Goal: Entertainment & Leisure: Browse casually

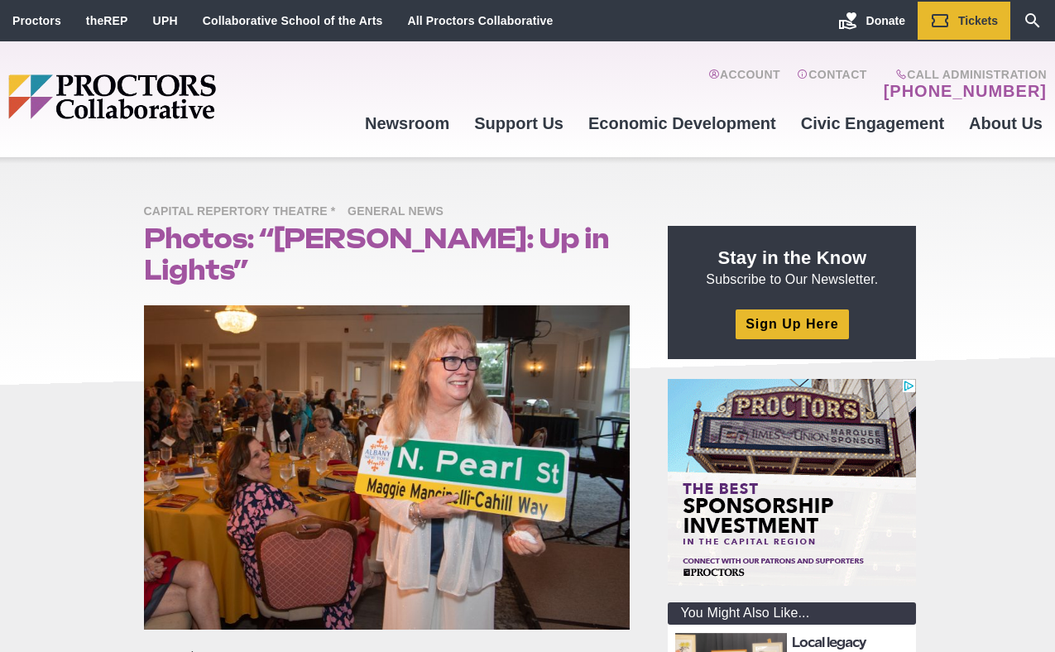
click at [641, 387] on section at bounding box center [391, 469] width 520 height 329
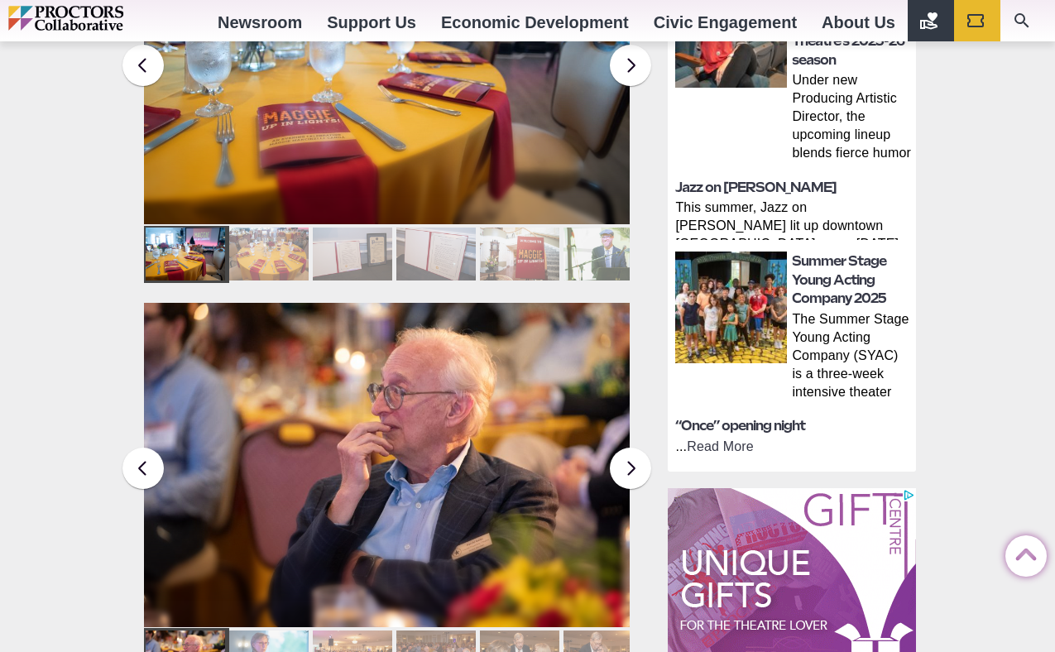
scroll to position [898, 0]
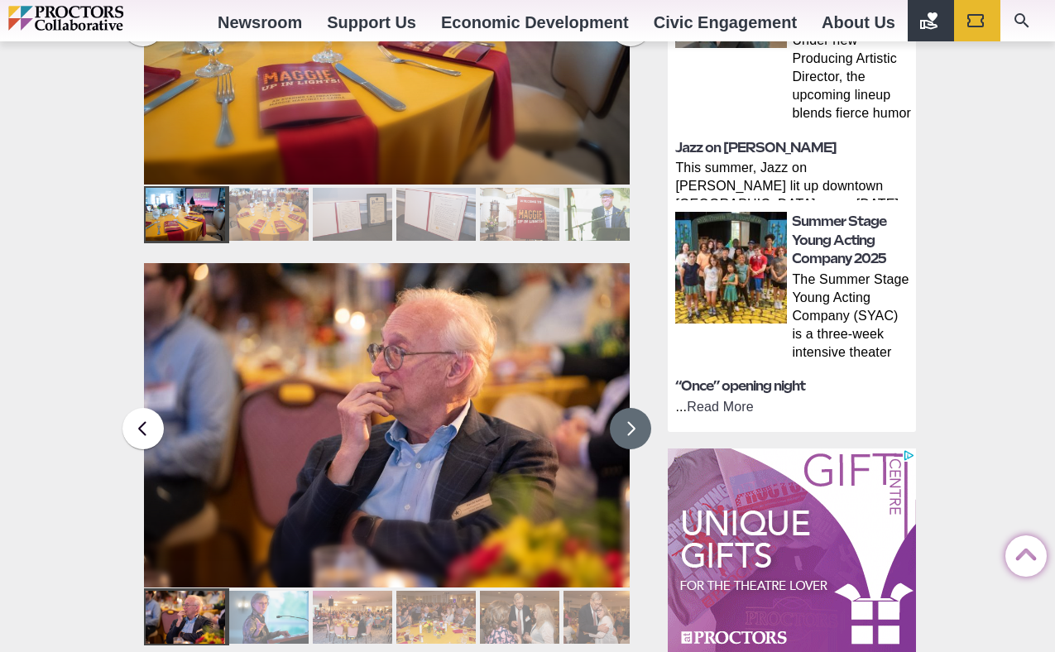
click at [632, 408] on button at bounding box center [630, 428] width 41 height 41
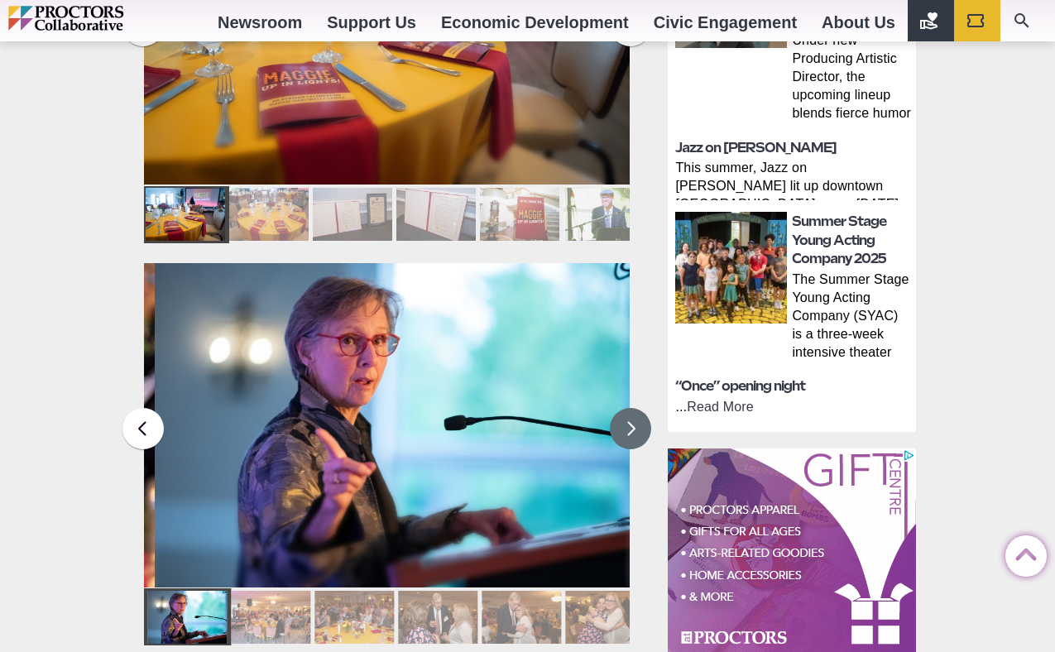
click at [632, 408] on button at bounding box center [630, 428] width 41 height 41
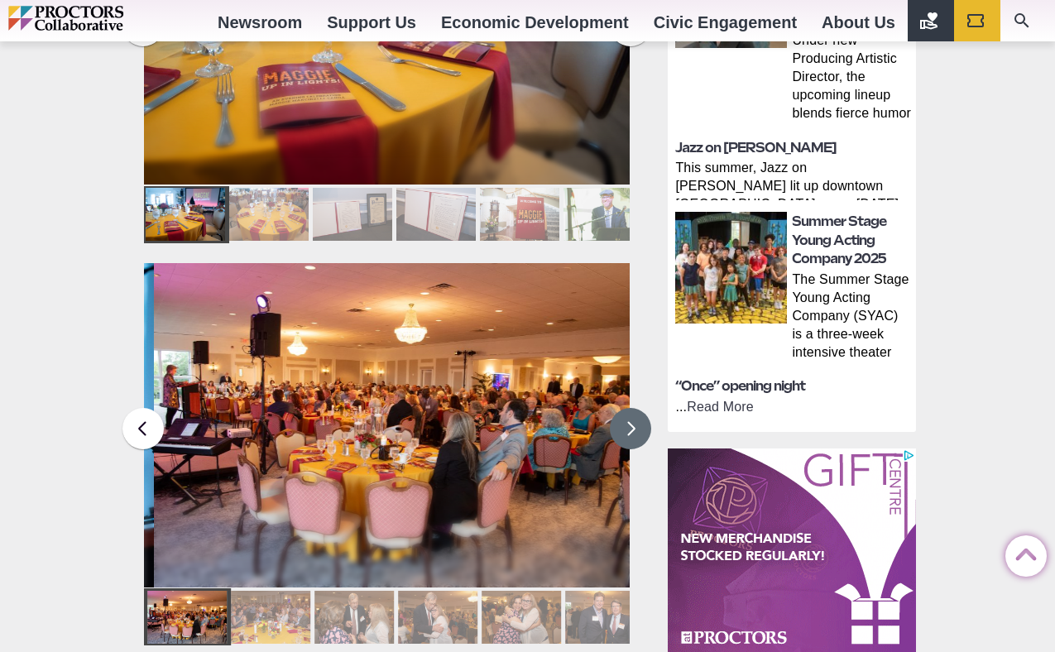
click at [632, 408] on button at bounding box center [630, 428] width 41 height 41
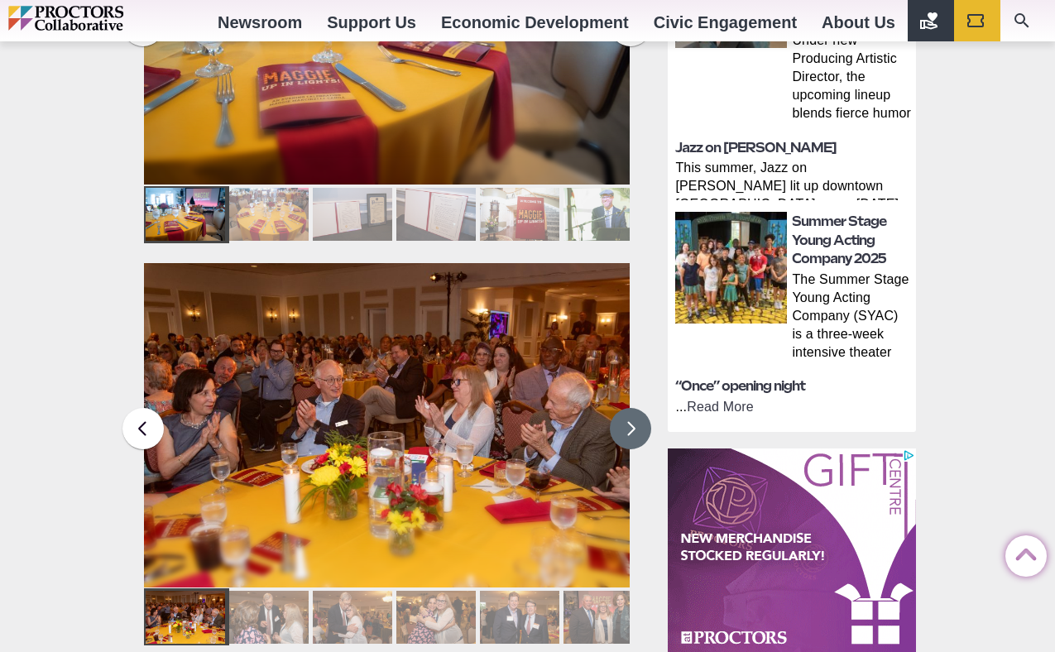
click at [634, 408] on button at bounding box center [630, 428] width 41 height 41
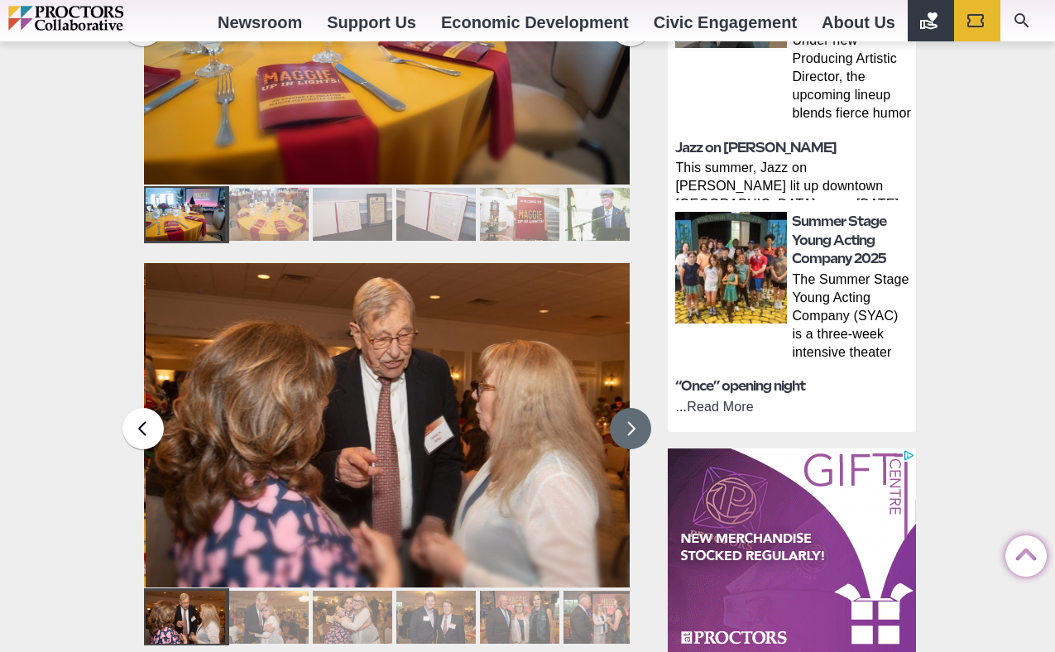
click at [634, 408] on button at bounding box center [630, 428] width 41 height 41
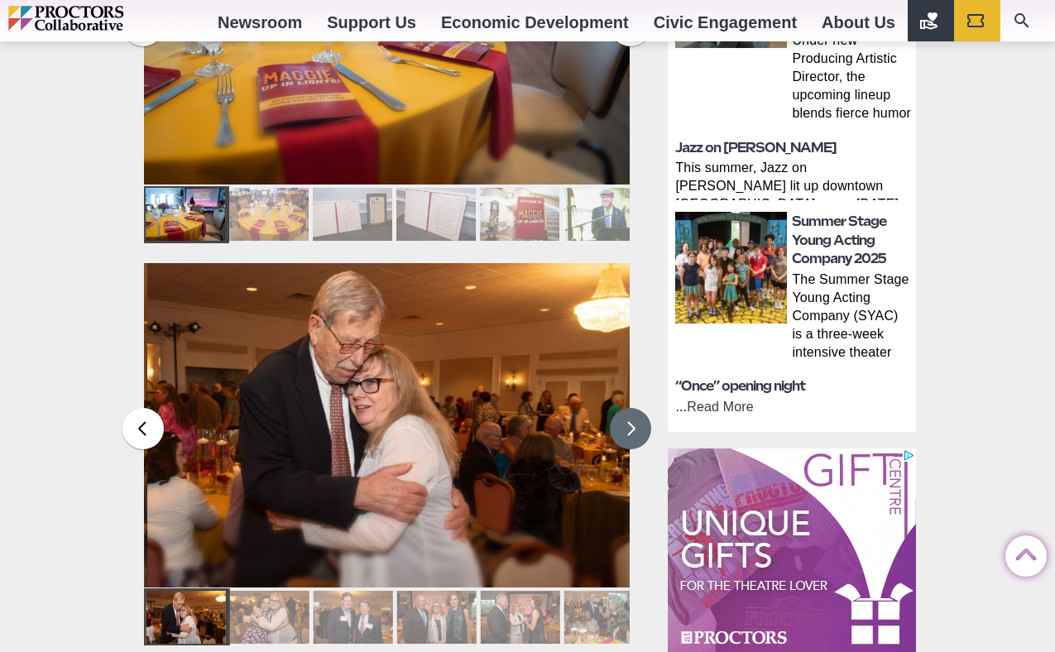
click at [634, 408] on button at bounding box center [630, 428] width 41 height 41
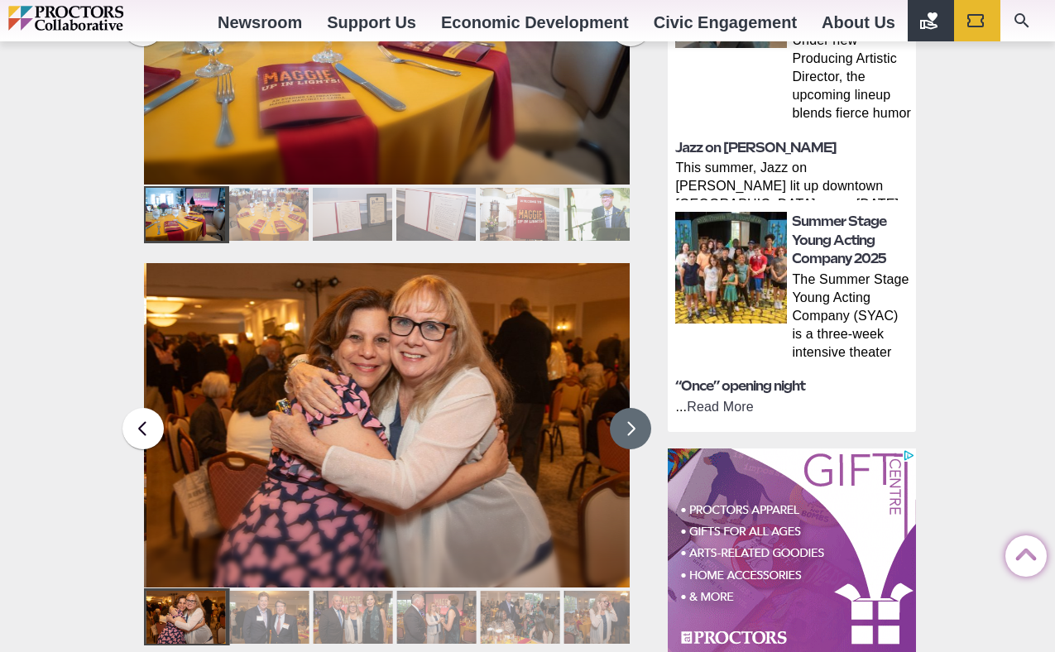
click at [634, 408] on button at bounding box center [630, 428] width 41 height 41
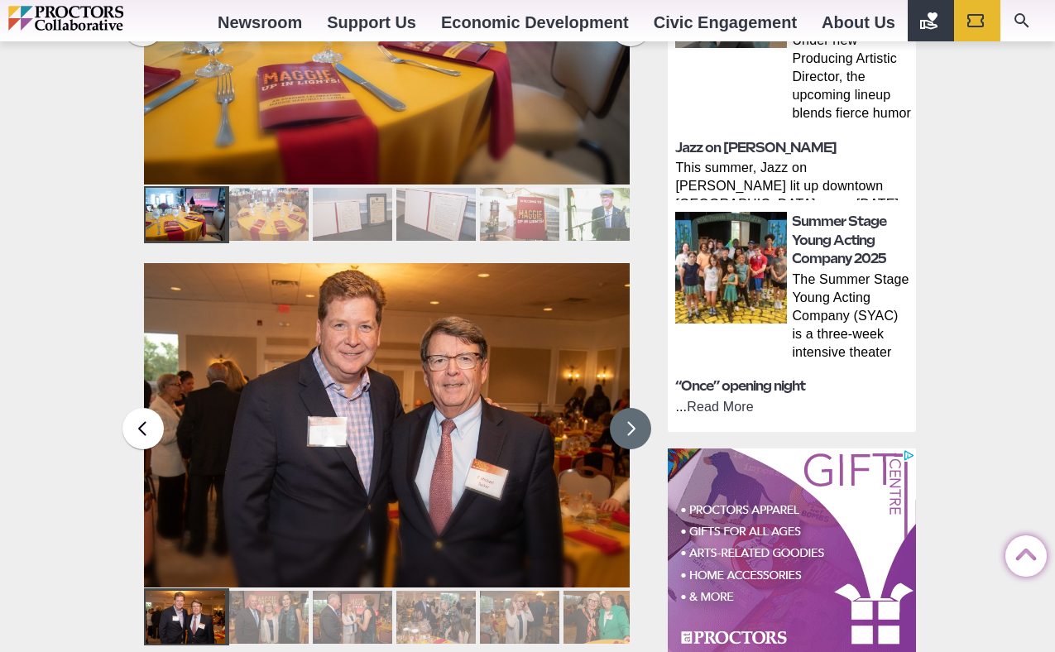
click at [634, 408] on button at bounding box center [630, 428] width 41 height 41
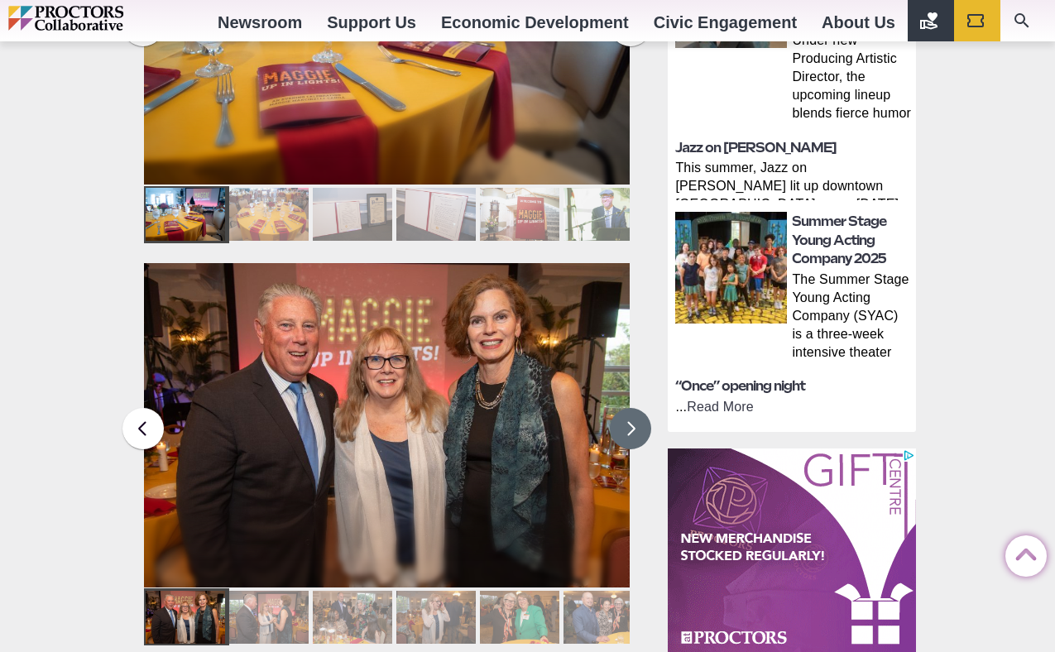
click at [634, 408] on button at bounding box center [630, 428] width 41 height 41
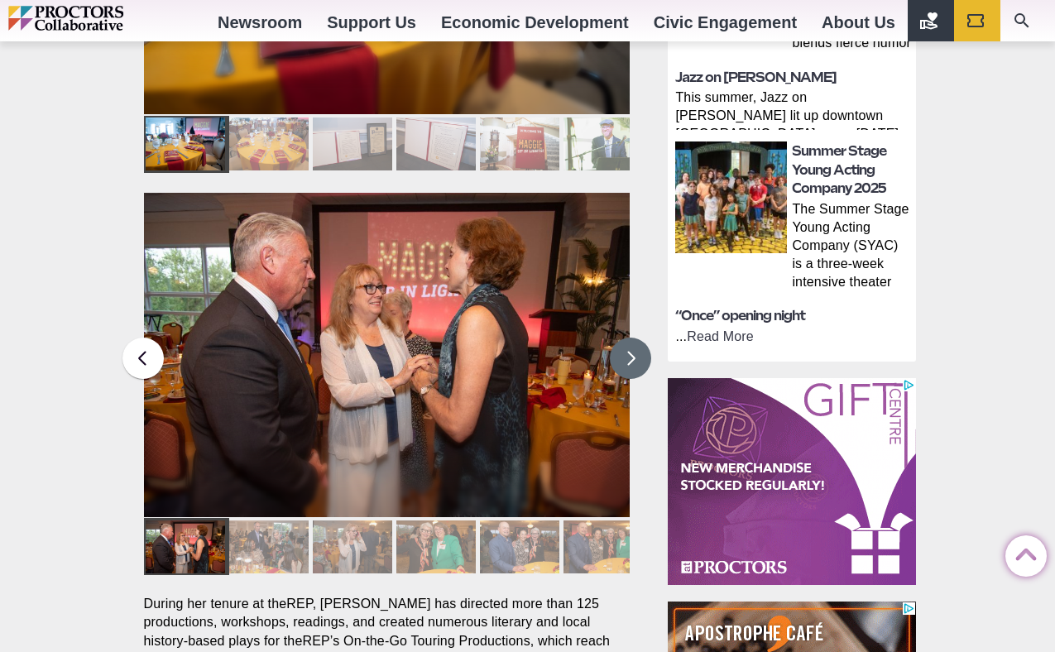
scroll to position [947, 0]
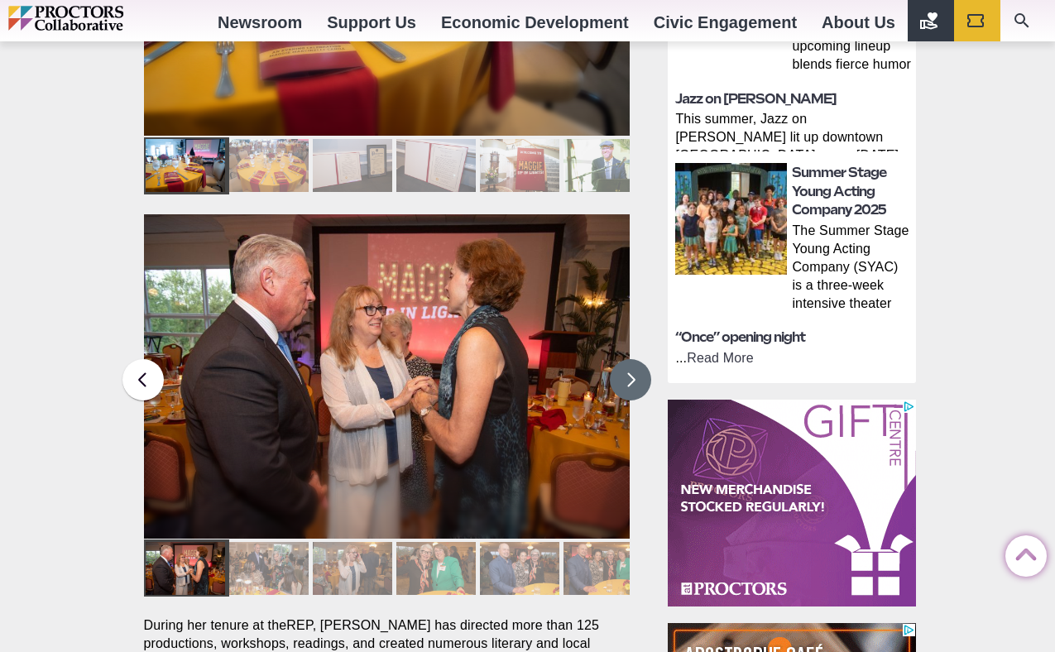
click at [633, 359] on button at bounding box center [630, 379] width 41 height 41
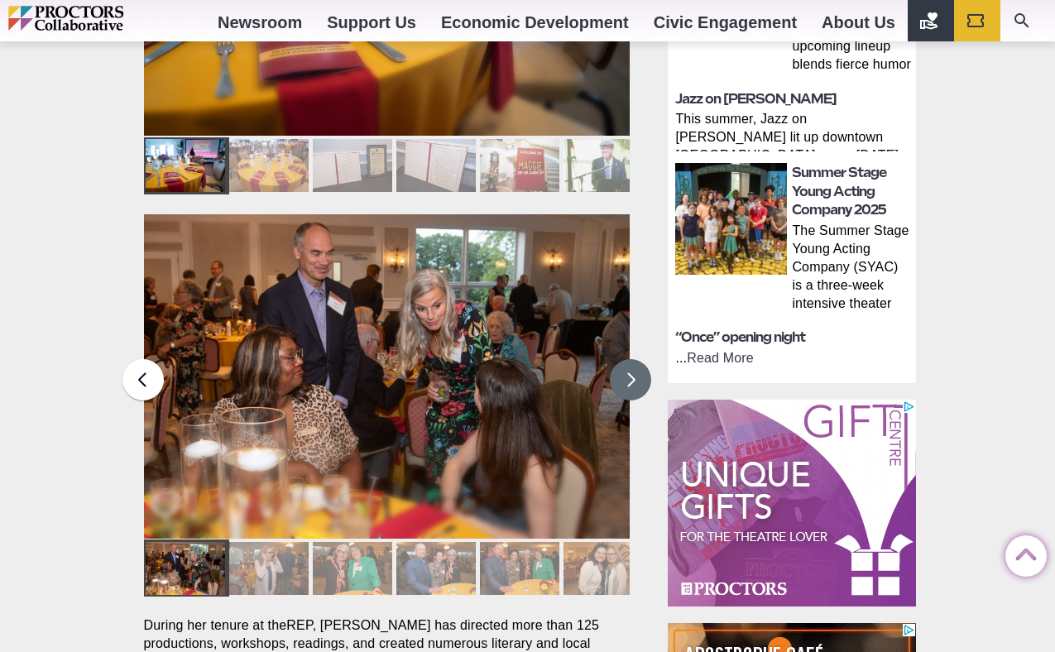
click at [633, 359] on button at bounding box center [630, 379] width 41 height 41
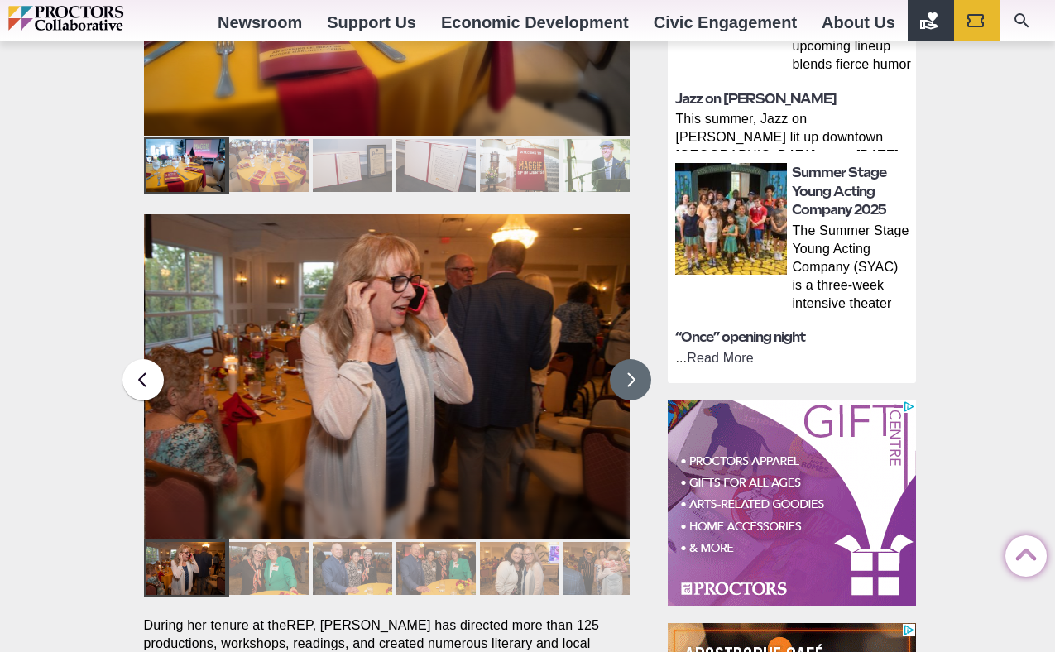
click at [633, 359] on button at bounding box center [630, 379] width 41 height 41
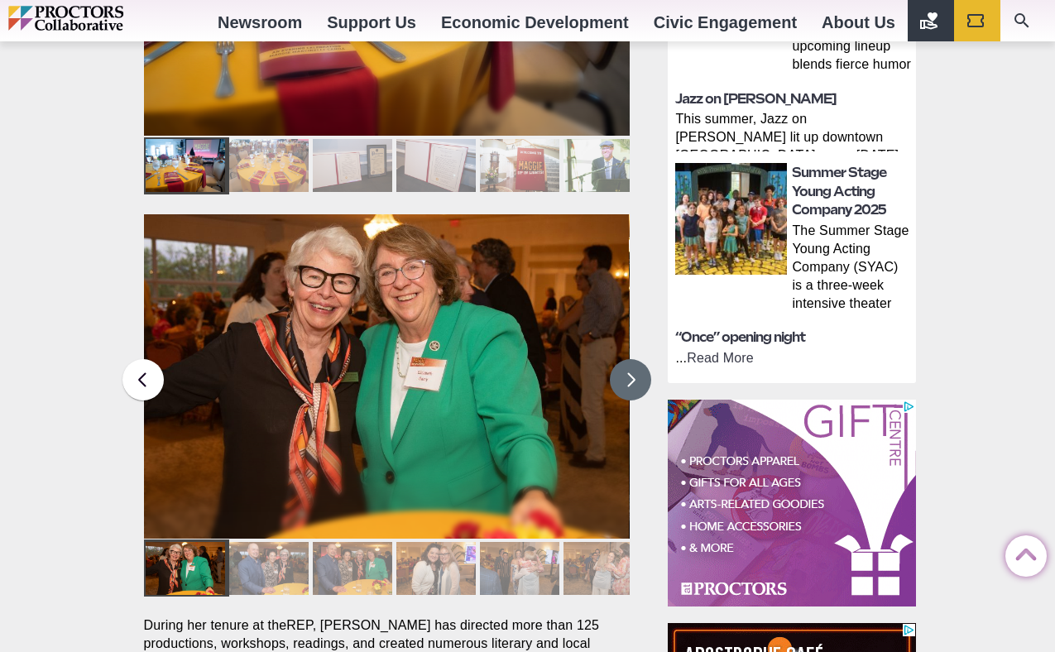
click at [632, 359] on button at bounding box center [630, 379] width 41 height 41
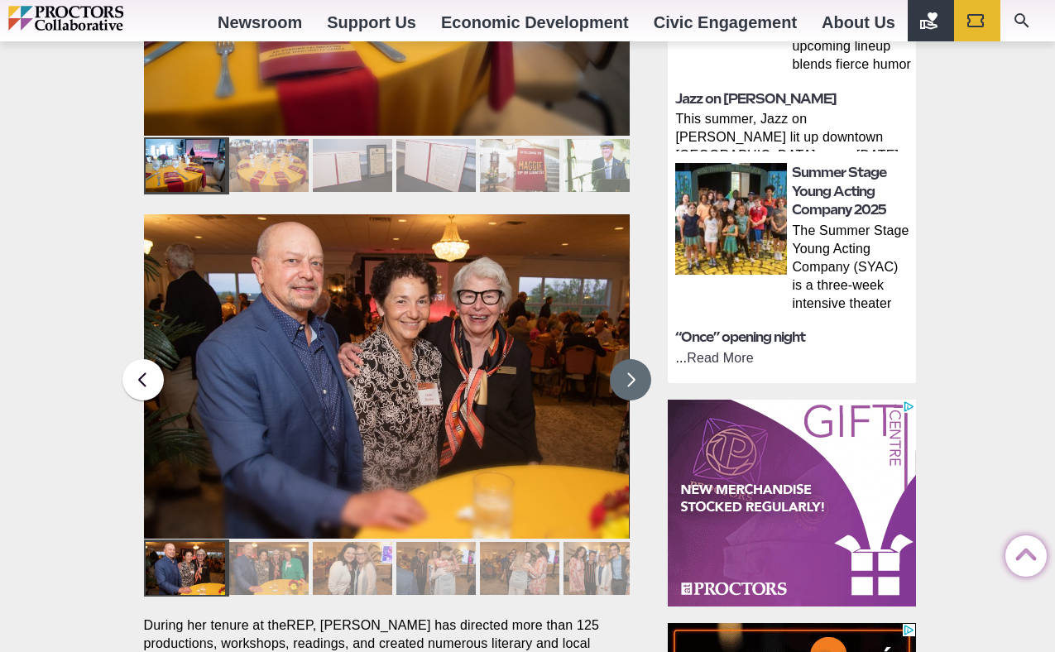
click at [632, 359] on button at bounding box center [630, 379] width 41 height 41
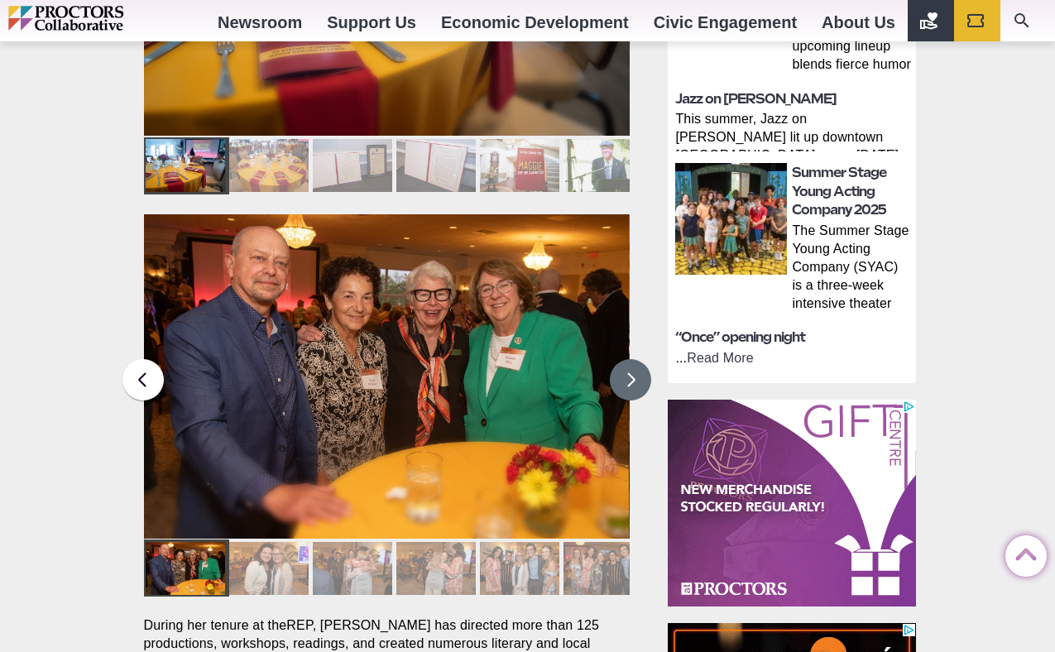
click at [632, 359] on button at bounding box center [630, 379] width 41 height 41
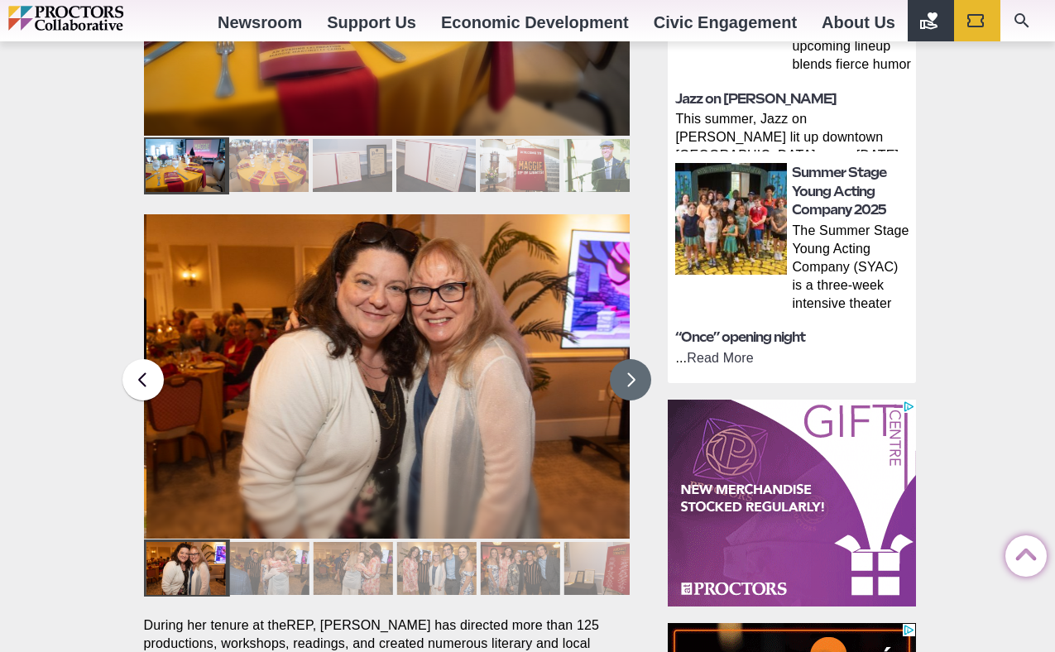
click at [632, 359] on button at bounding box center [630, 379] width 41 height 41
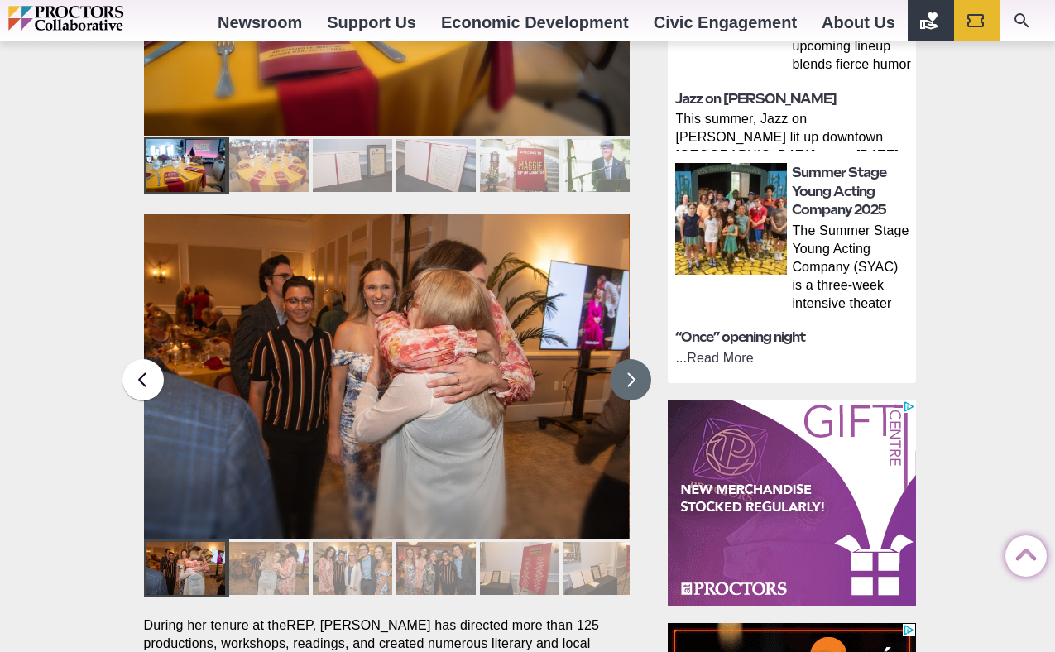
click at [632, 359] on button at bounding box center [630, 379] width 41 height 41
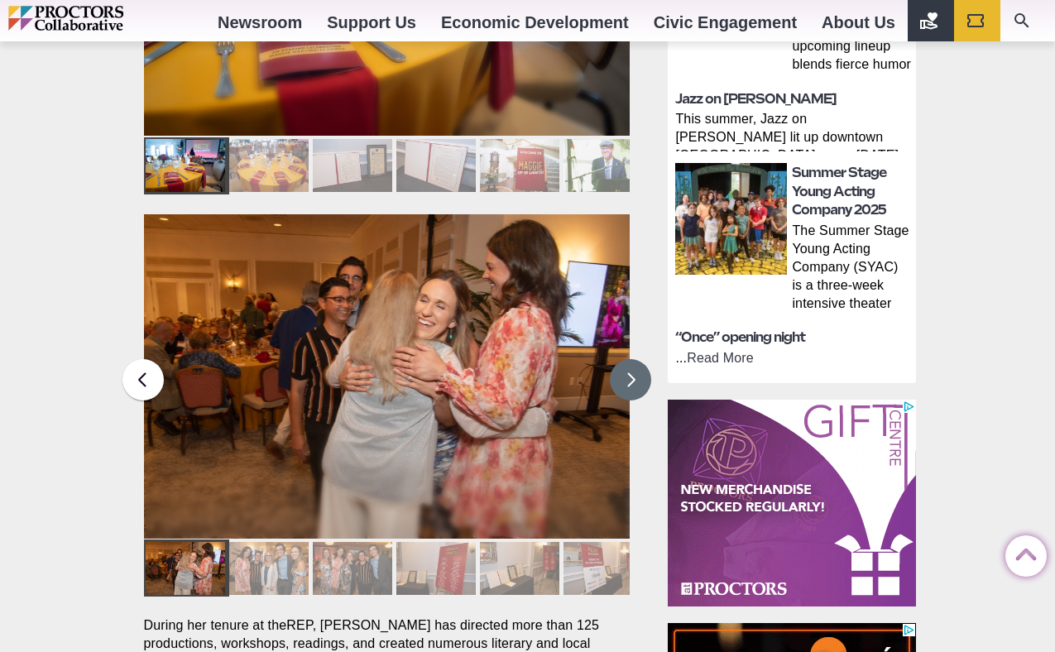
click at [632, 359] on button at bounding box center [630, 379] width 41 height 41
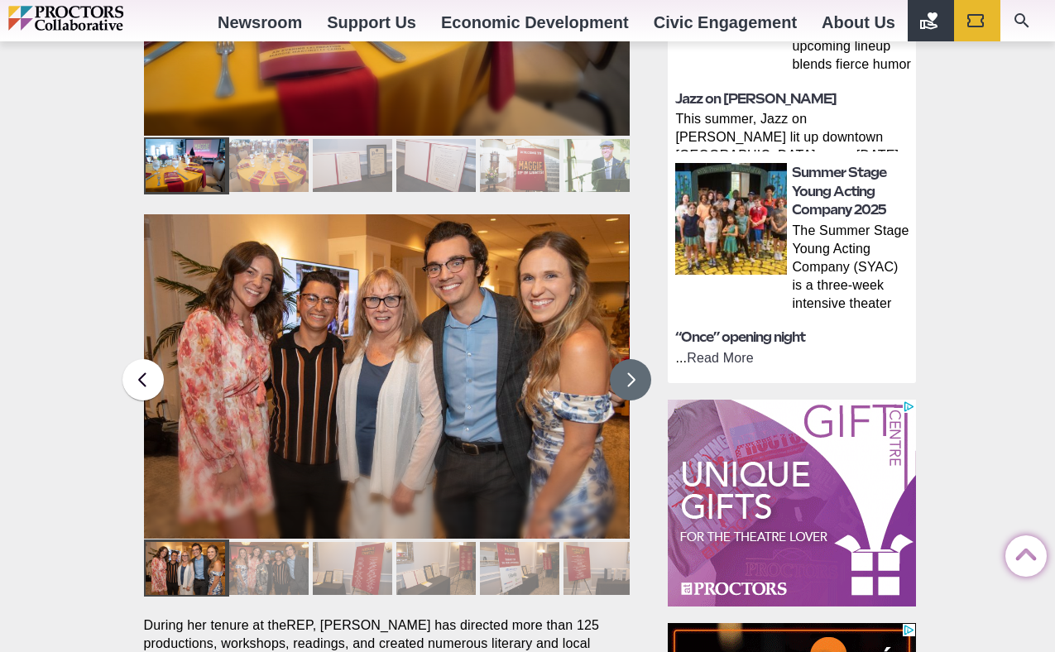
click at [632, 359] on button at bounding box center [630, 379] width 41 height 41
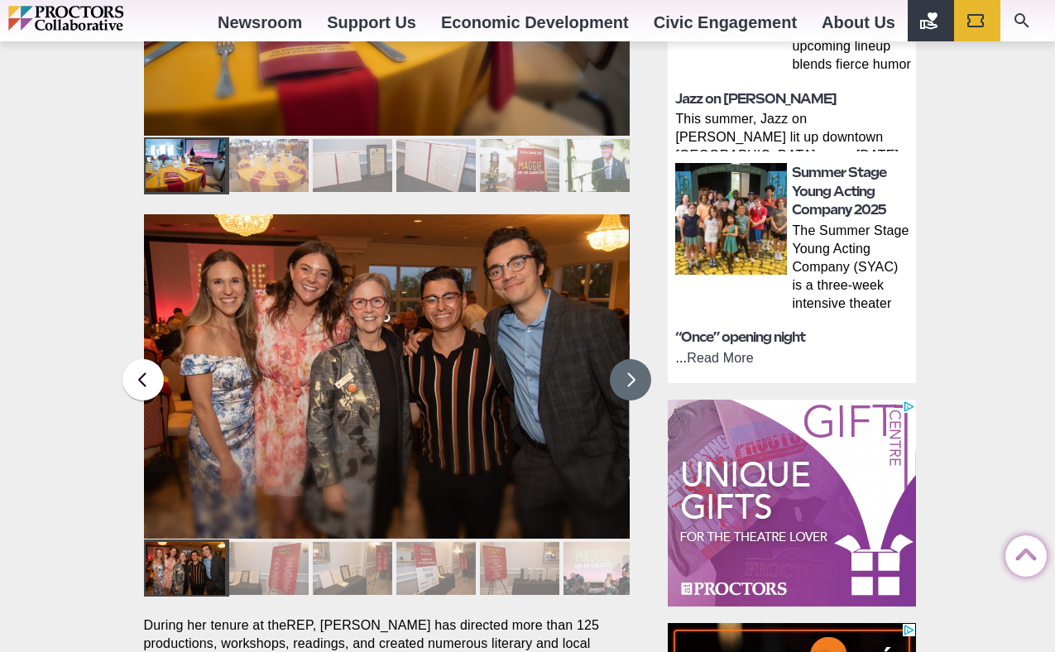
click at [632, 359] on button at bounding box center [630, 379] width 41 height 41
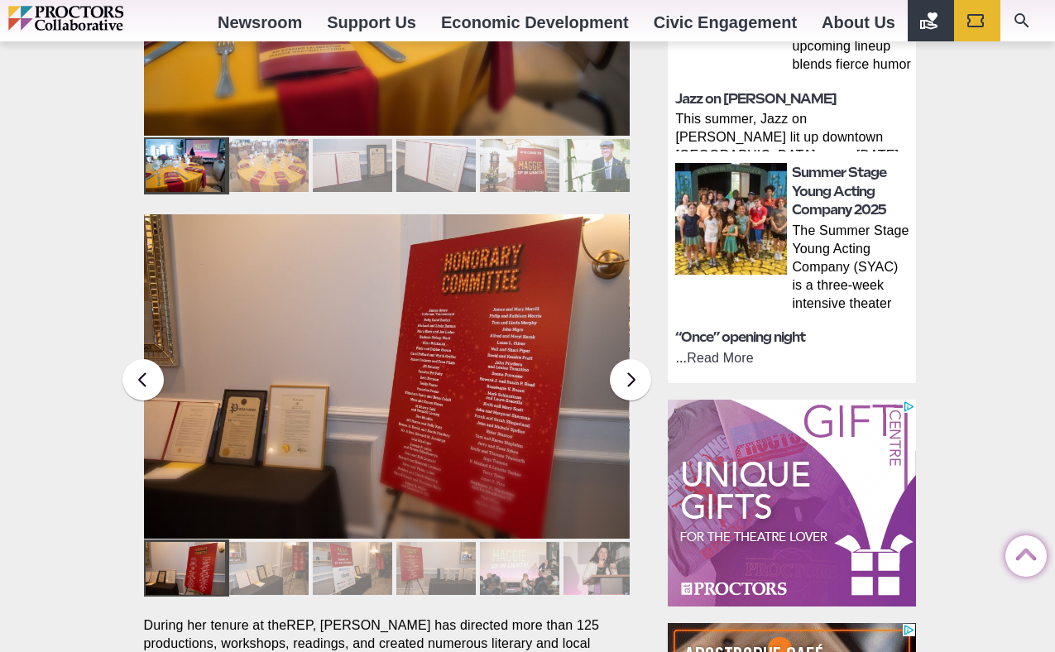
click at [645, 439] on section "Share Share on Facebook Share on Twitter/X Copy Link “Maggie: Up in Lights,” wa…" at bounding box center [391, 352] width 520 height 1305
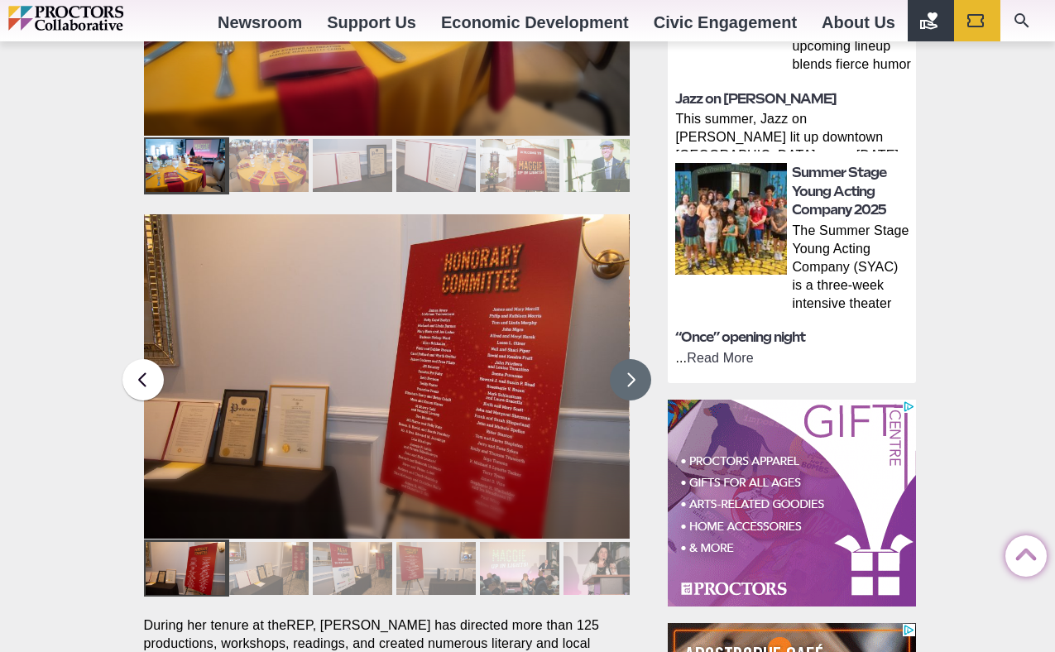
click at [632, 359] on button at bounding box center [630, 379] width 41 height 41
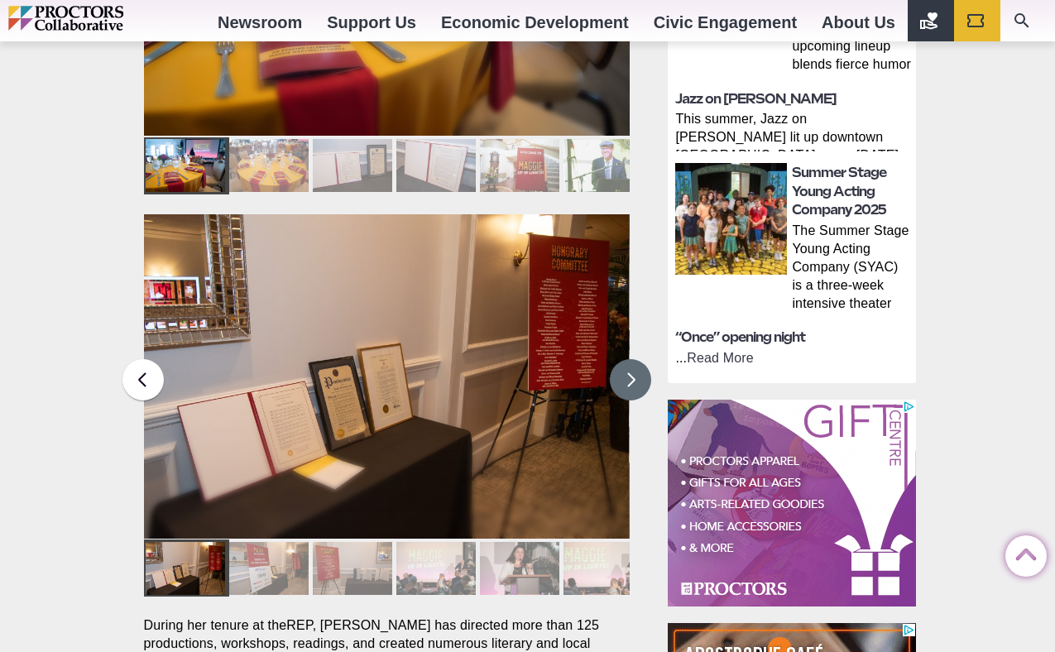
click at [632, 359] on button at bounding box center [630, 379] width 41 height 41
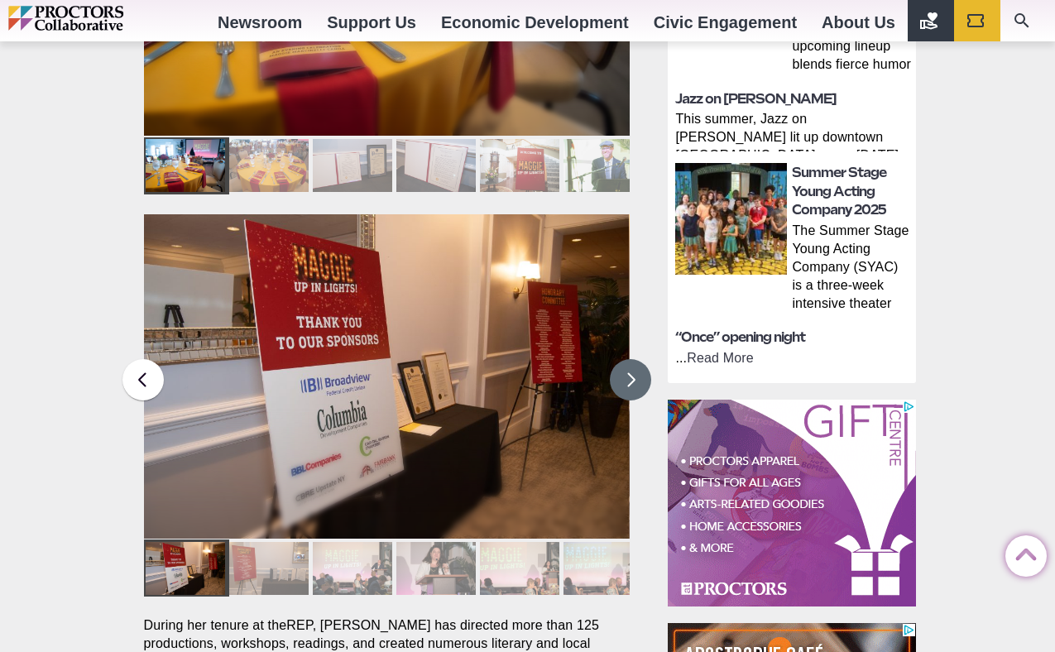
click at [632, 359] on button at bounding box center [630, 379] width 41 height 41
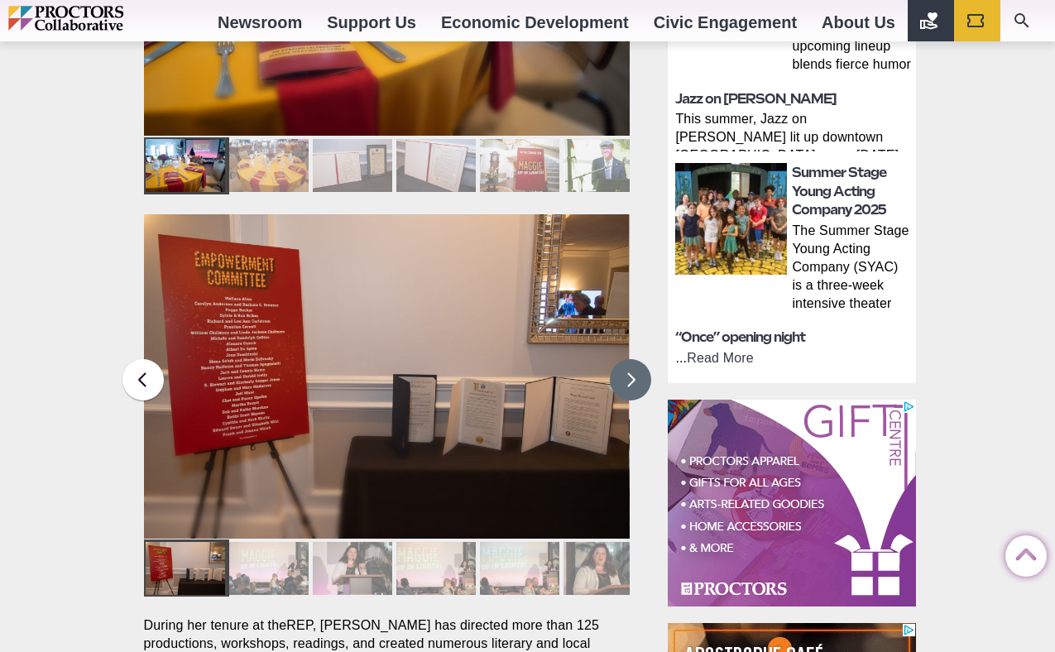
click at [632, 359] on button at bounding box center [630, 379] width 41 height 41
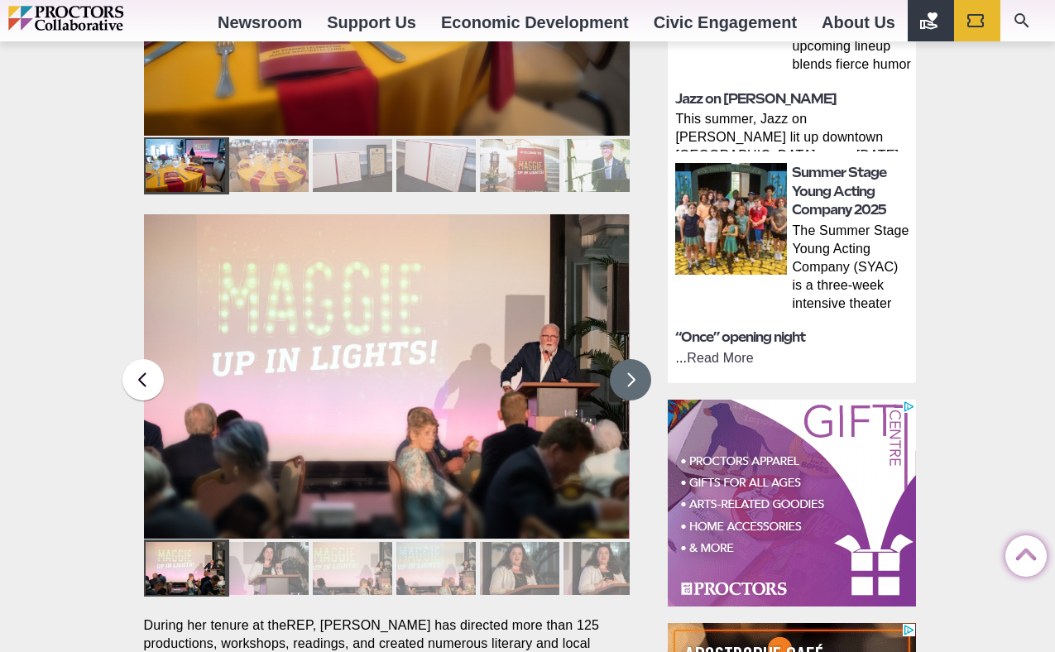
click at [632, 359] on button at bounding box center [630, 379] width 41 height 41
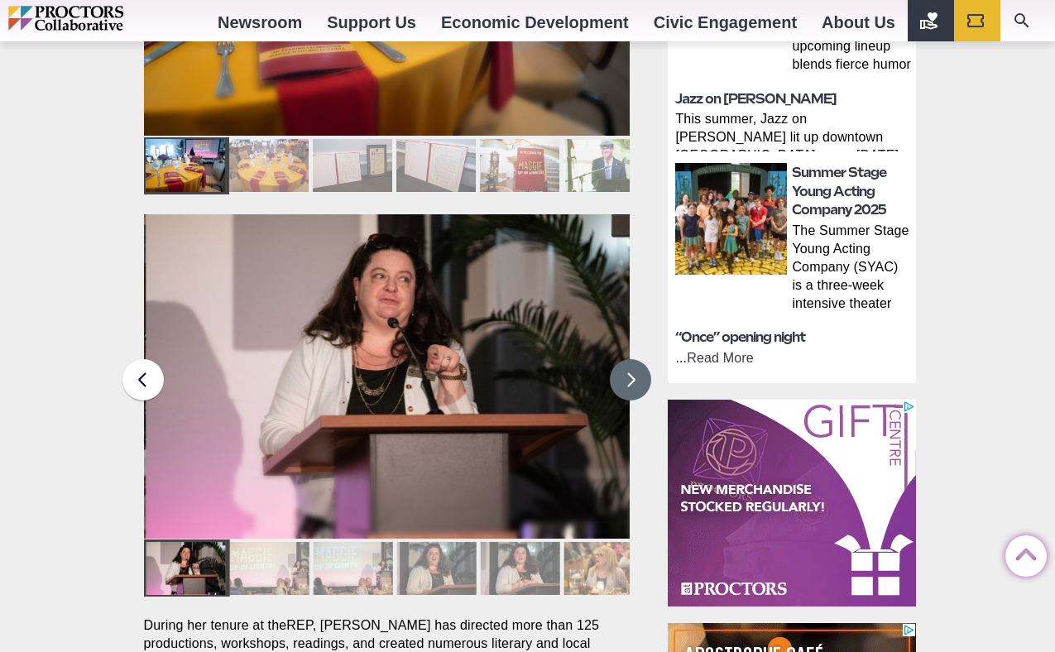
click at [632, 359] on button at bounding box center [630, 379] width 41 height 41
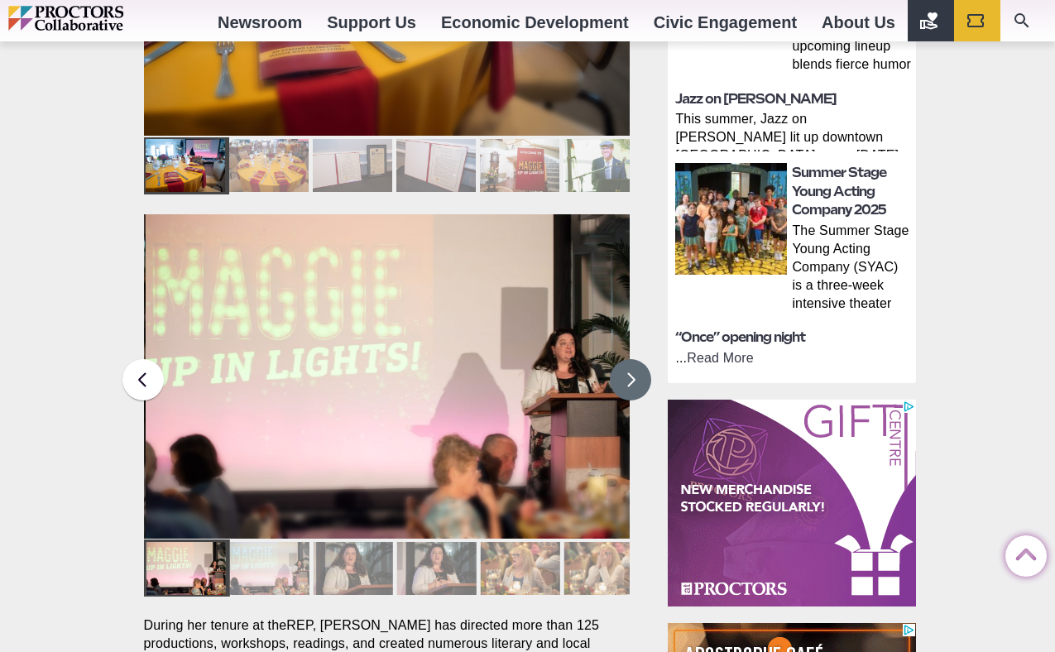
click at [632, 359] on button at bounding box center [630, 379] width 41 height 41
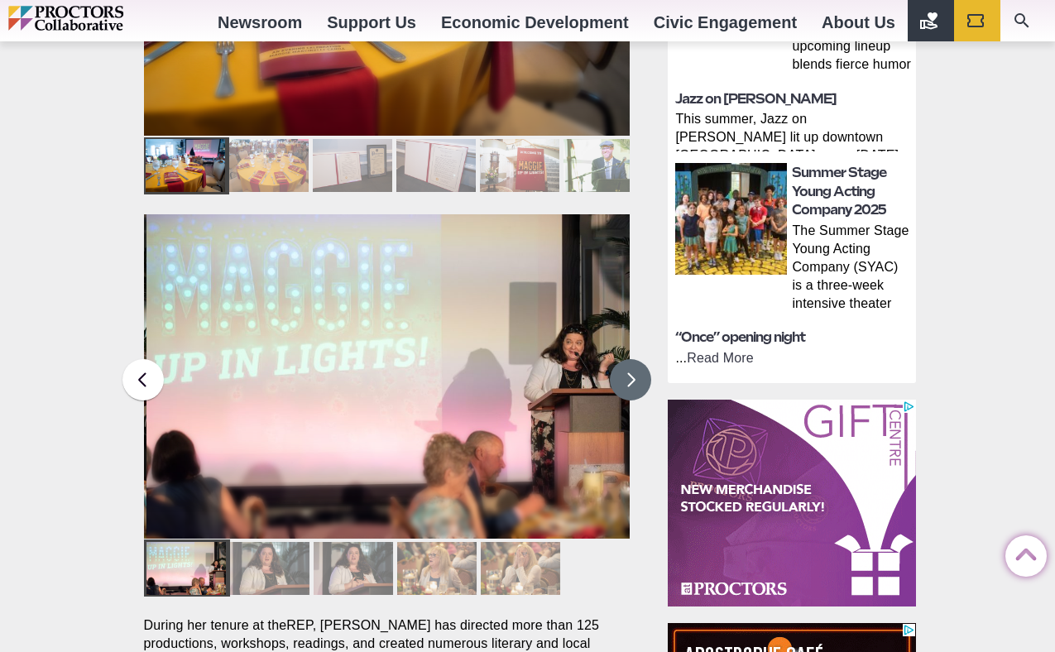
click at [632, 359] on button at bounding box center [630, 379] width 41 height 41
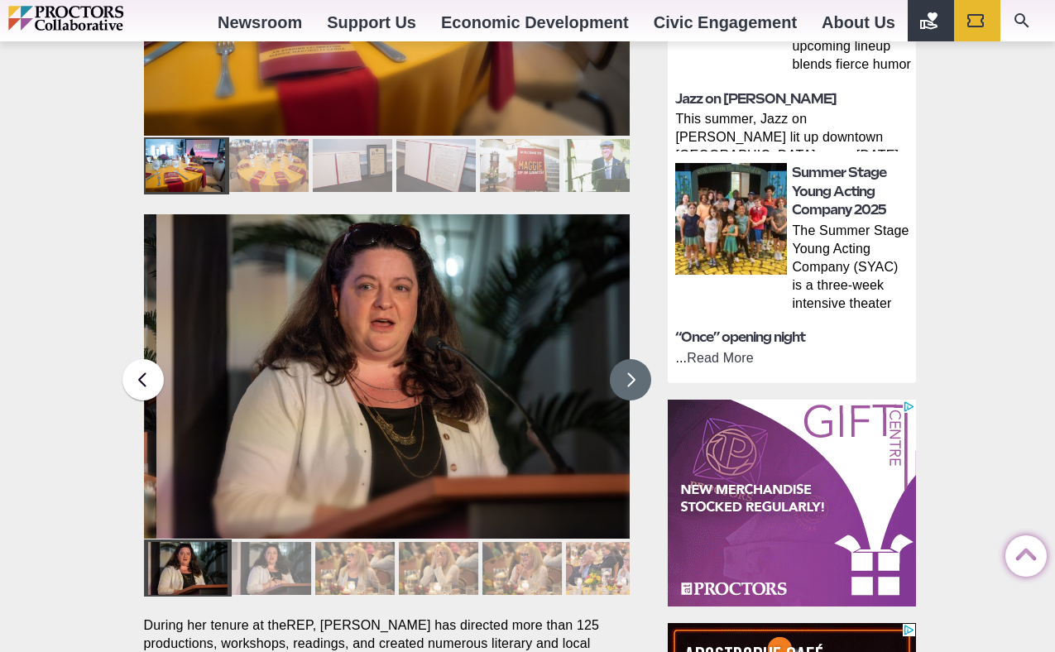
click at [632, 359] on button at bounding box center [630, 379] width 41 height 41
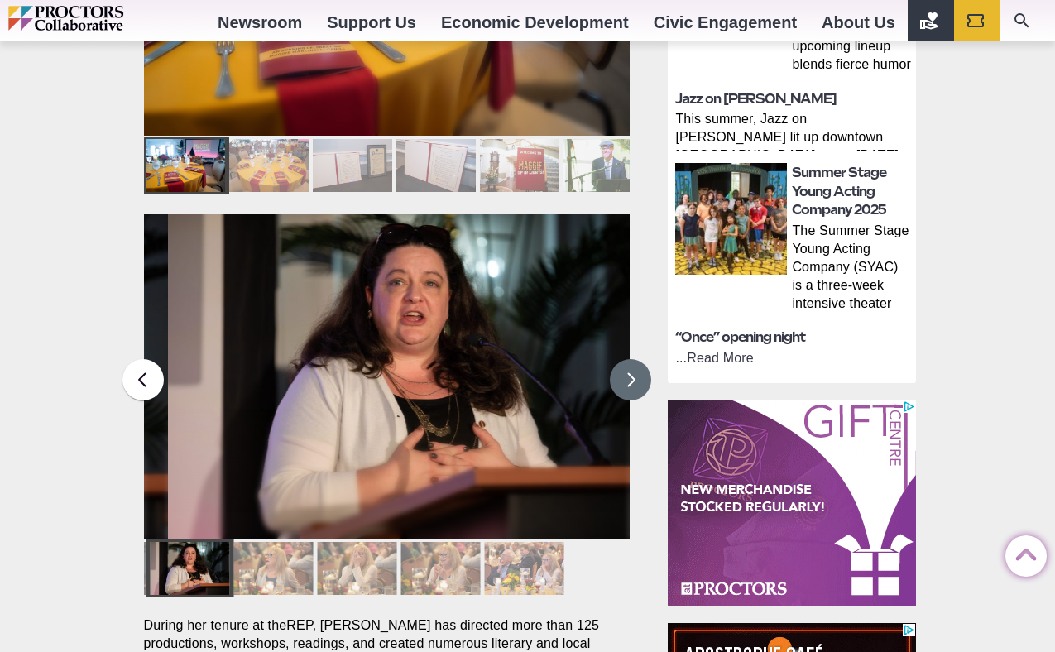
click at [632, 359] on button at bounding box center [630, 379] width 41 height 41
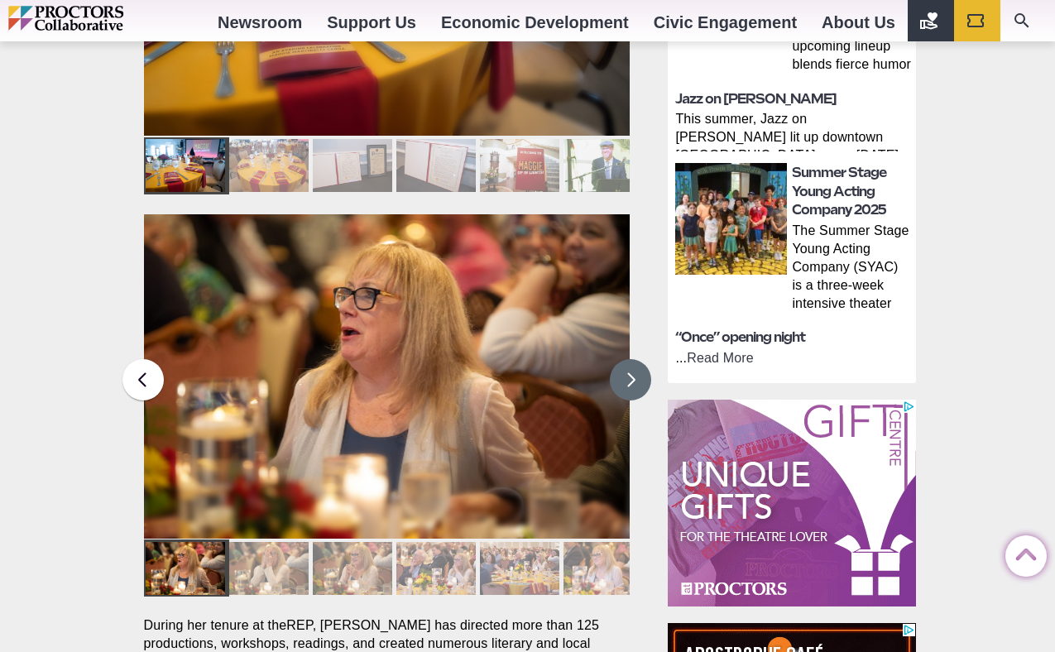
click at [632, 359] on button at bounding box center [630, 379] width 41 height 41
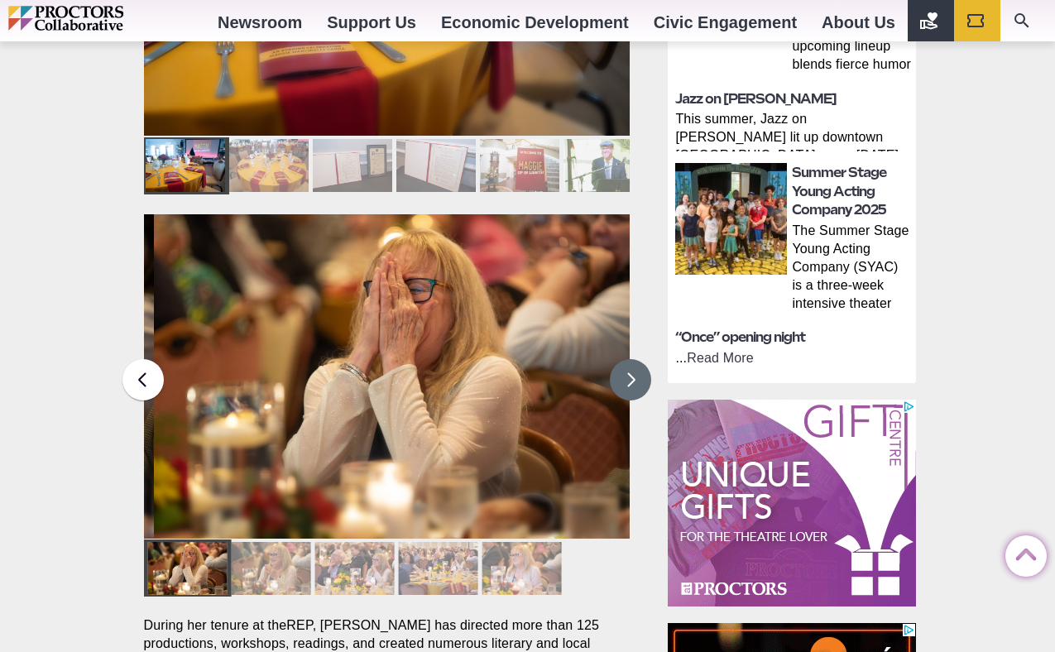
click at [632, 359] on button at bounding box center [630, 379] width 41 height 41
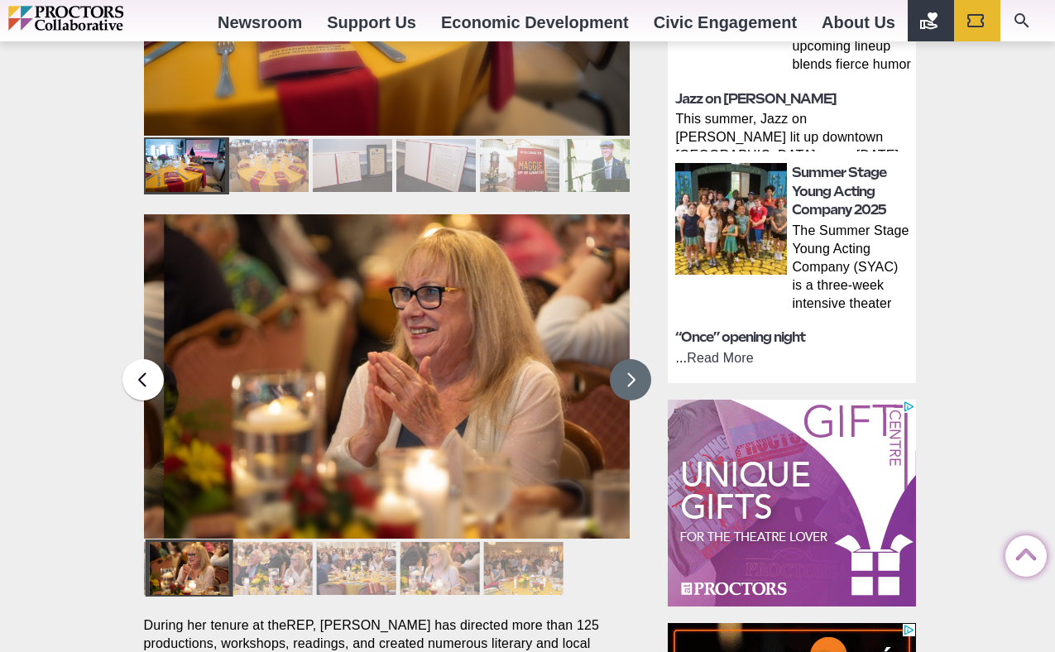
click at [632, 359] on button at bounding box center [630, 379] width 41 height 41
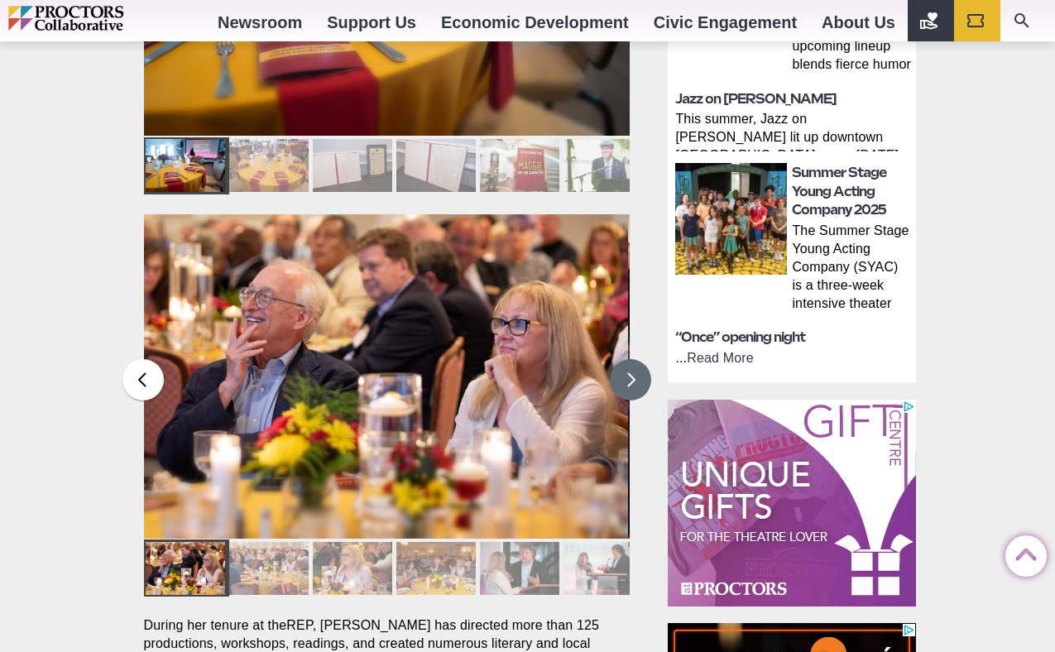
click at [632, 359] on button at bounding box center [630, 379] width 41 height 41
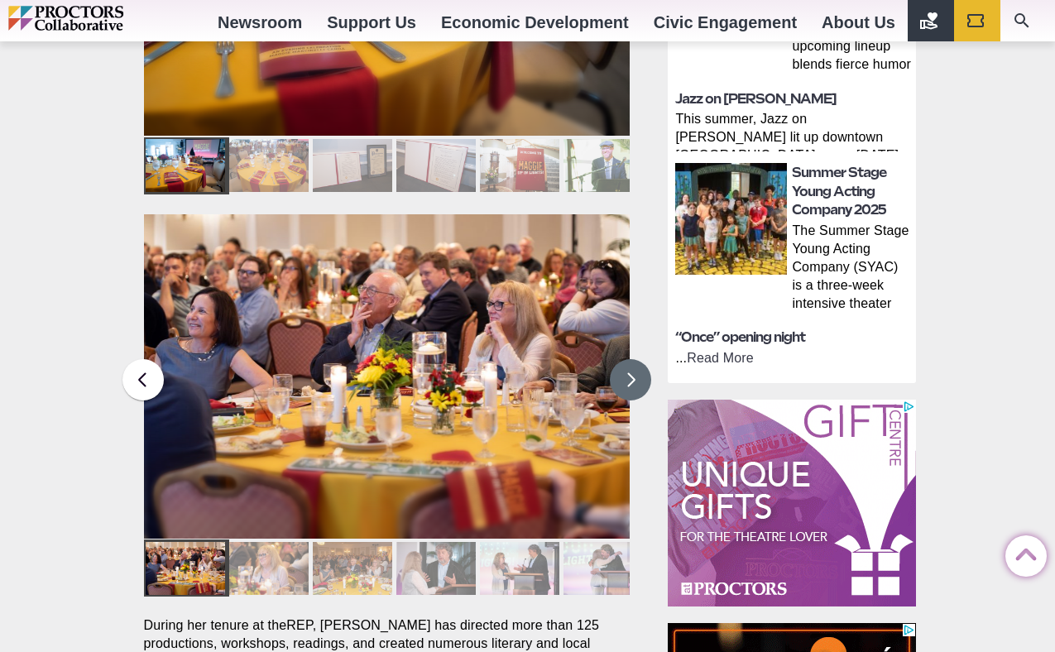
click at [632, 359] on button at bounding box center [630, 379] width 41 height 41
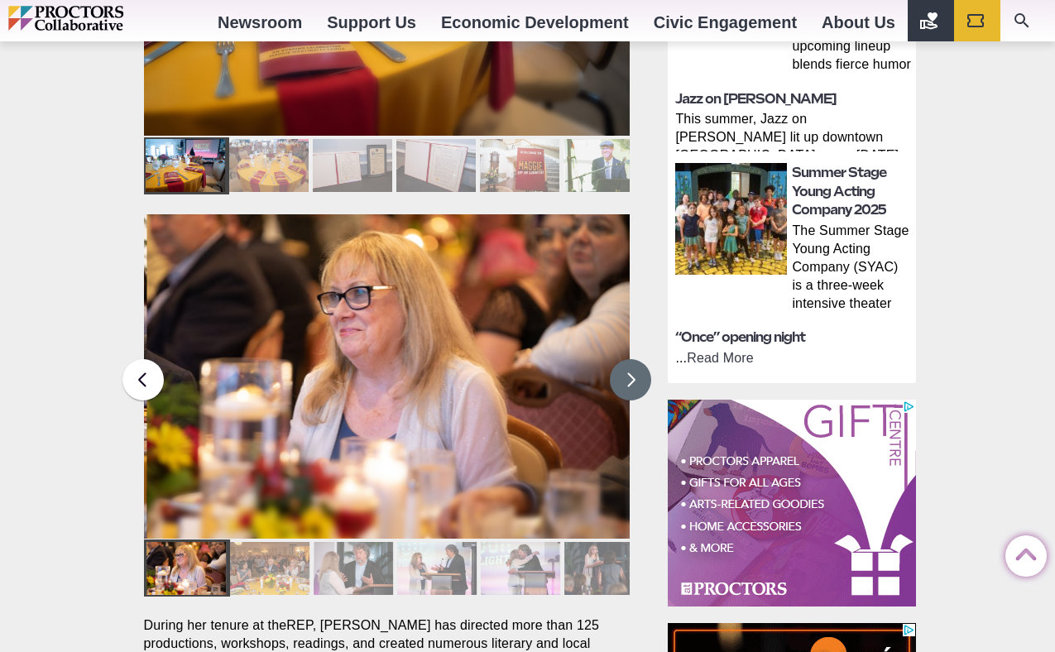
click at [632, 359] on button at bounding box center [630, 379] width 41 height 41
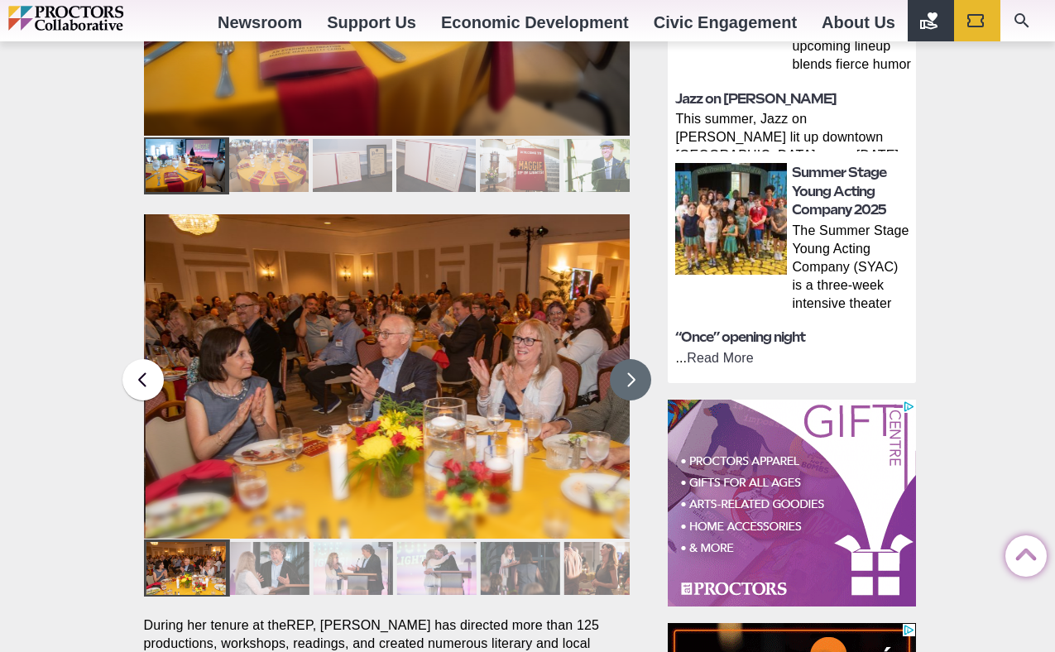
click at [632, 359] on button at bounding box center [630, 379] width 41 height 41
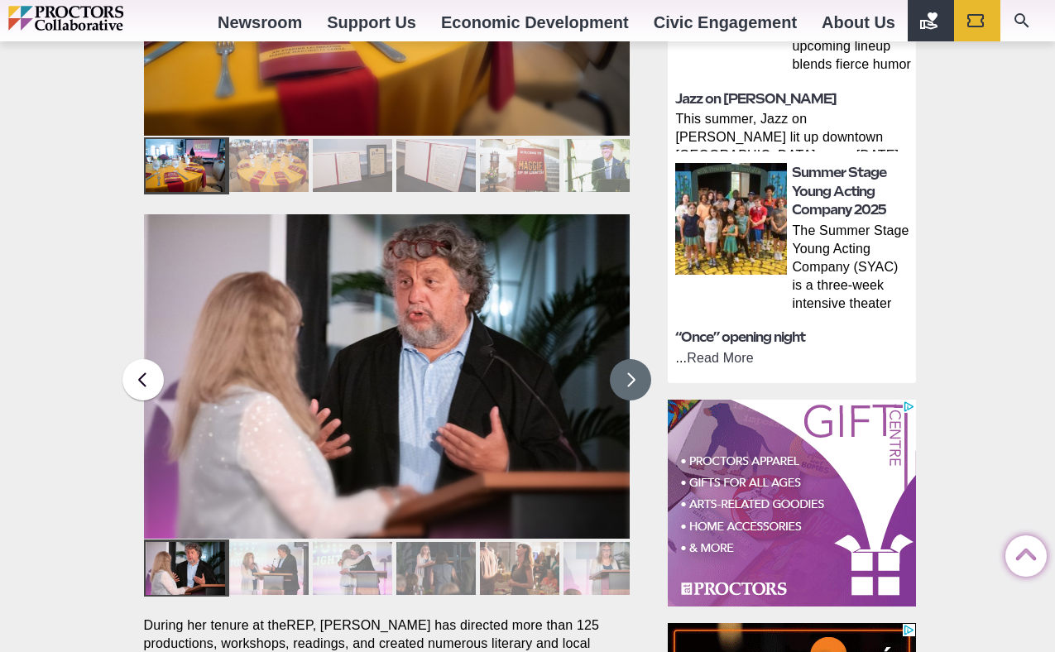
click at [632, 359] on button at bounding box center [630, 379] width 41 height 41
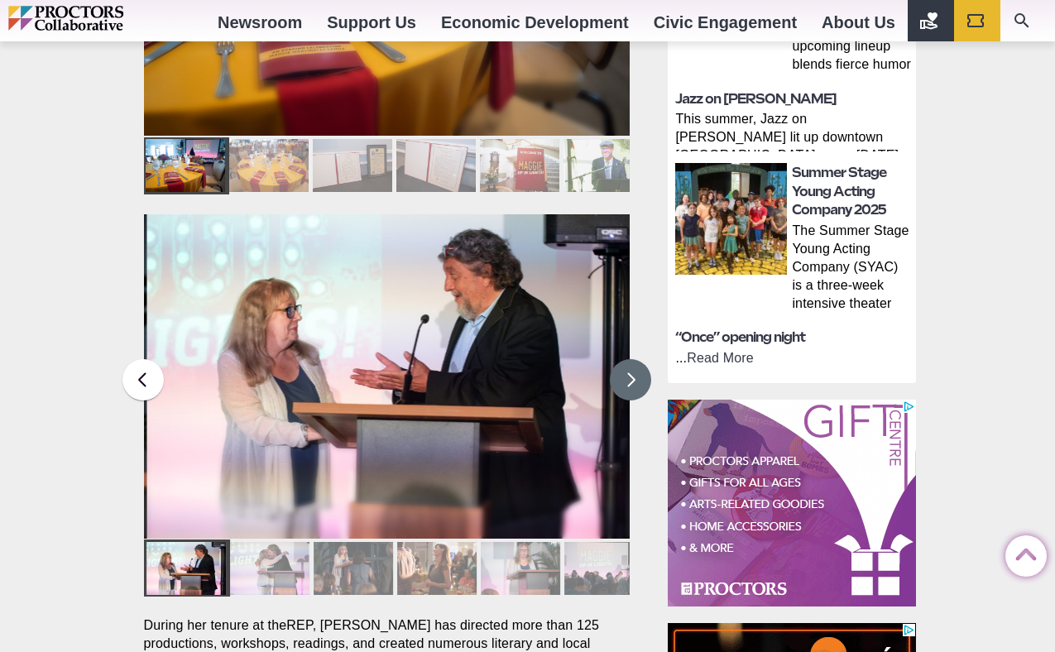
click at [632, 359] on button at bounding box center [630, 379] width 41 height 41
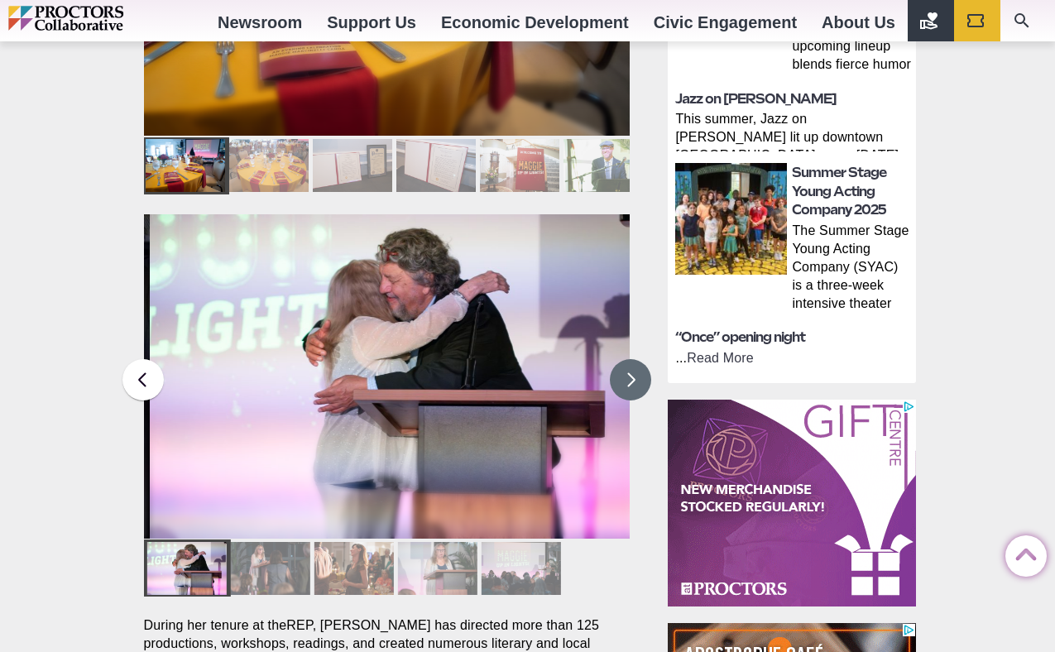
click at [632, 359] on button at bounding box center [630, 379] width 41 height 41
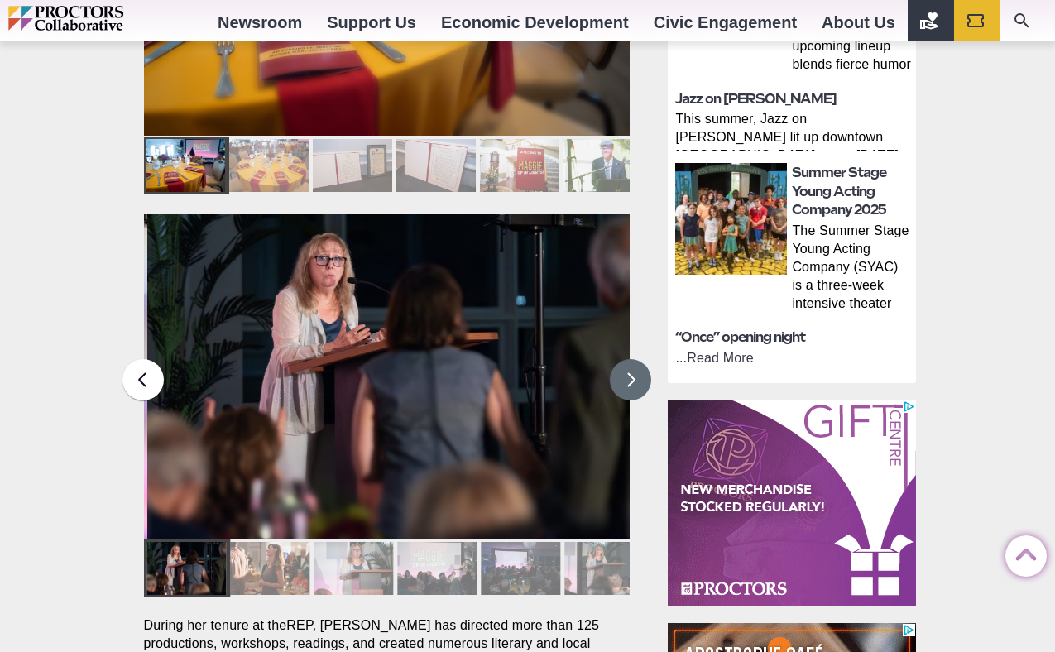
click at [632, 359] on button at bounding box center [630, 379] width 41 height 41
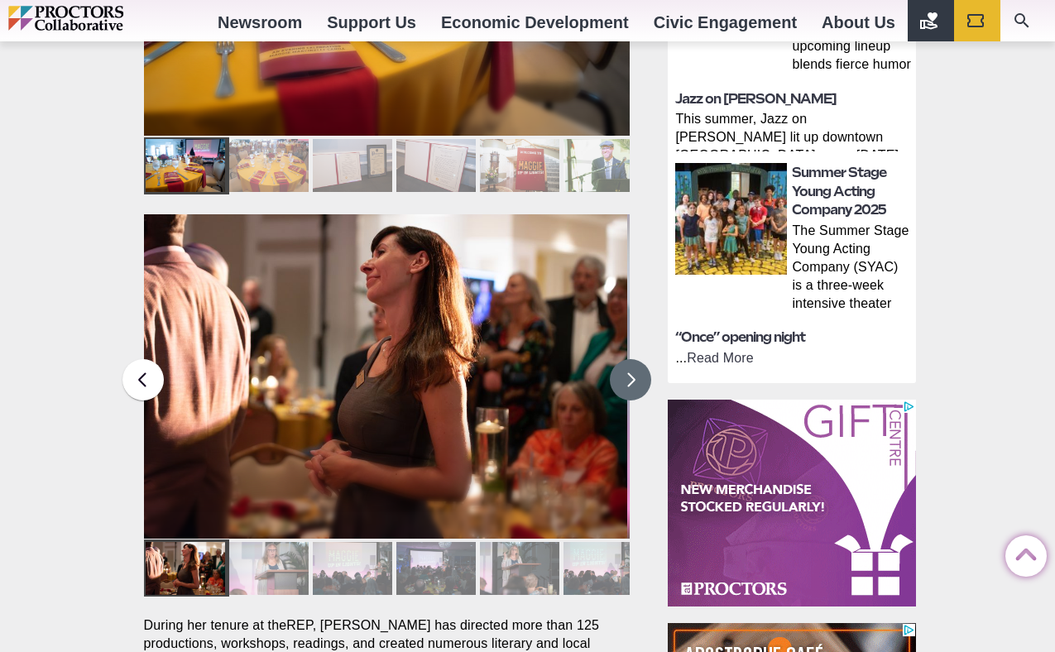
click at [632, 359] on button at bounding box center [630, 379] width 41 height 41
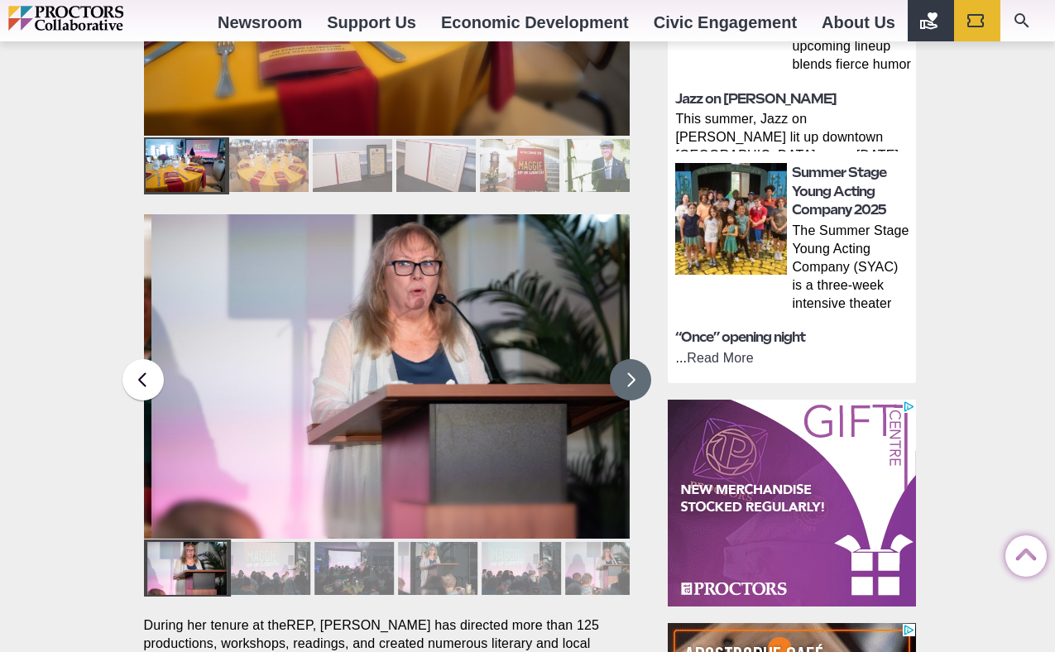
click at [632, 359] on button at bounding box center [630, 379] width 41 height 41
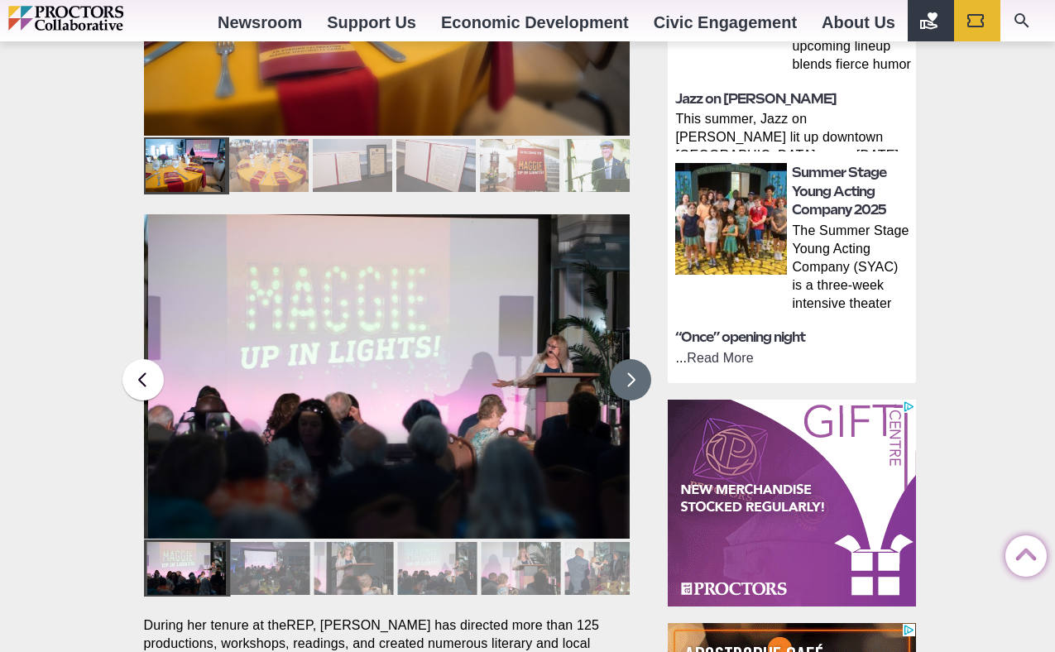
click at [632, 359] on button at bounding box center [630, 379] width 41 height 41
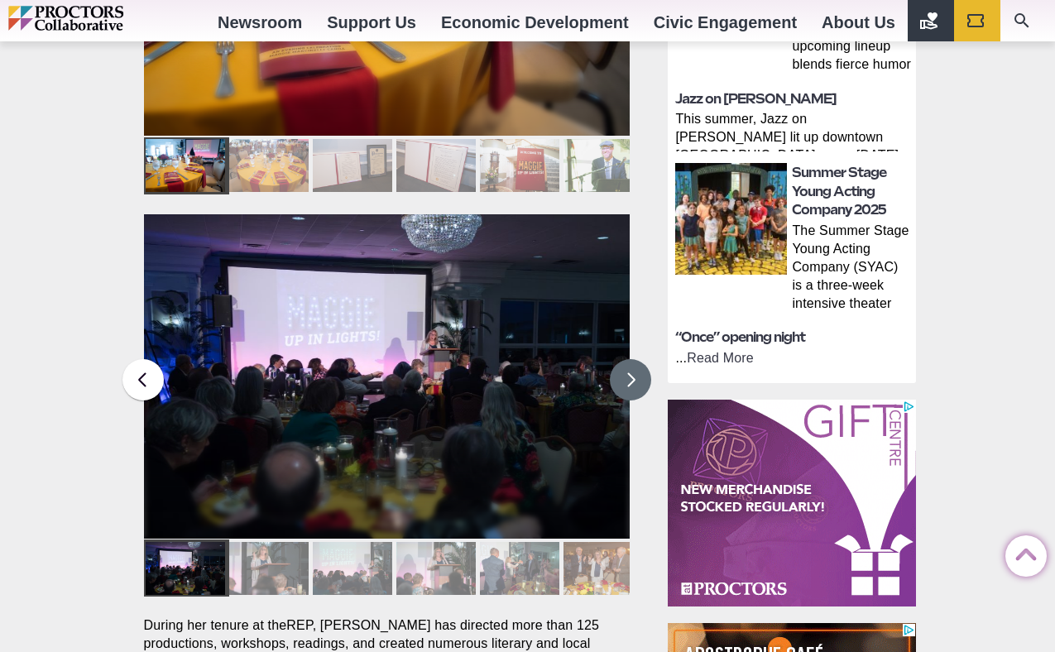
click at [632, 359] on button at bounding box center [630, 379] width 41 height 41
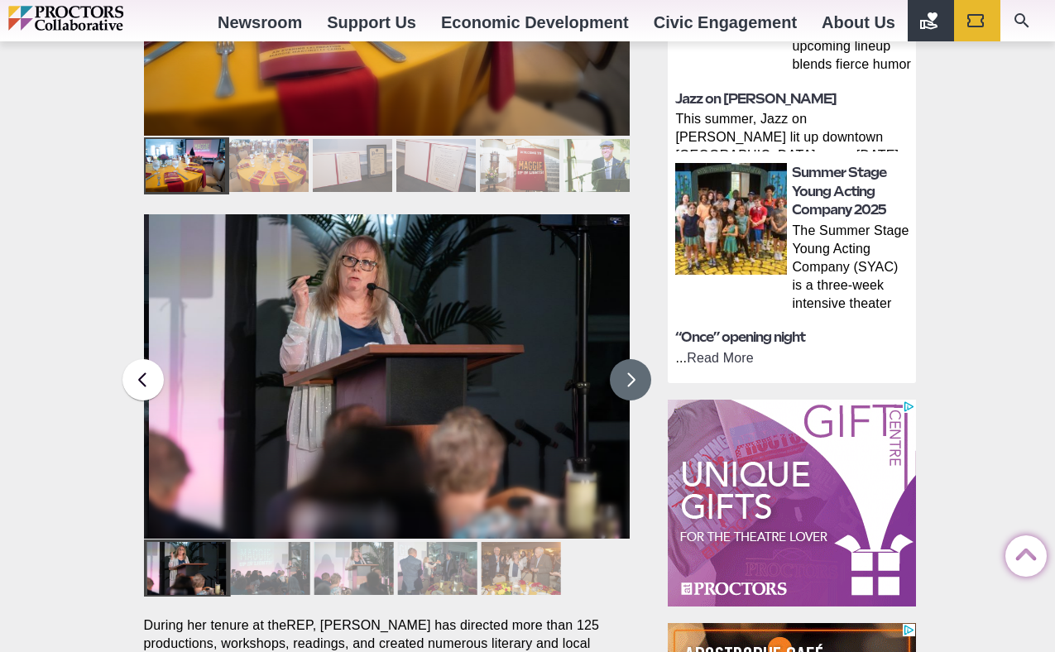
click at [632, 359] on button at bounding box center [630, 379] width 41 height 41
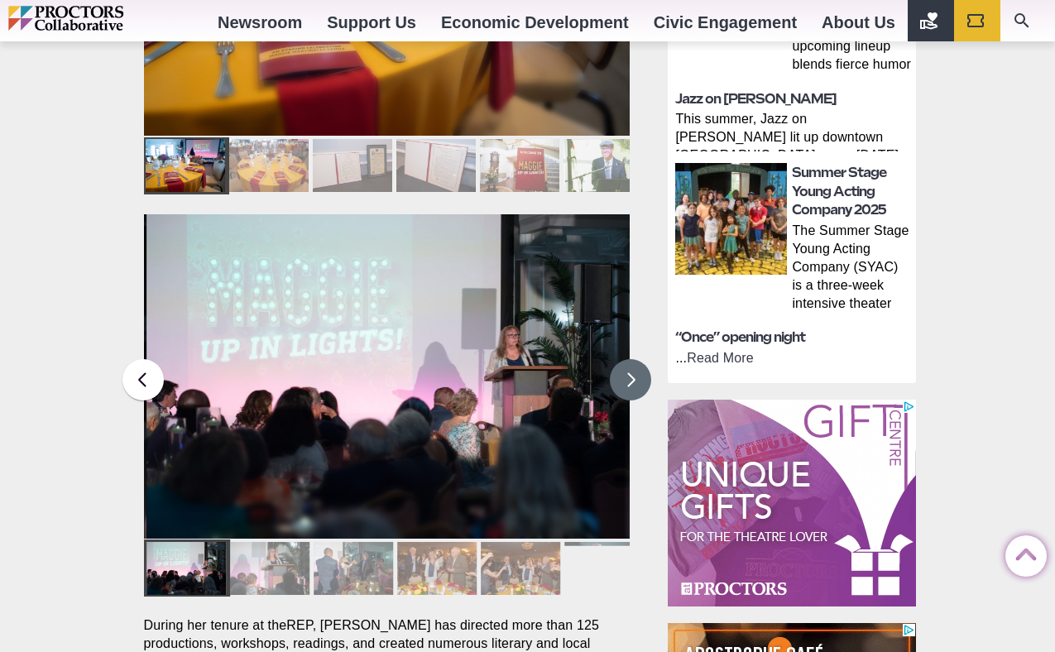
click at [632, 359] on button at bounding box center [630, 379] width 41 height 41
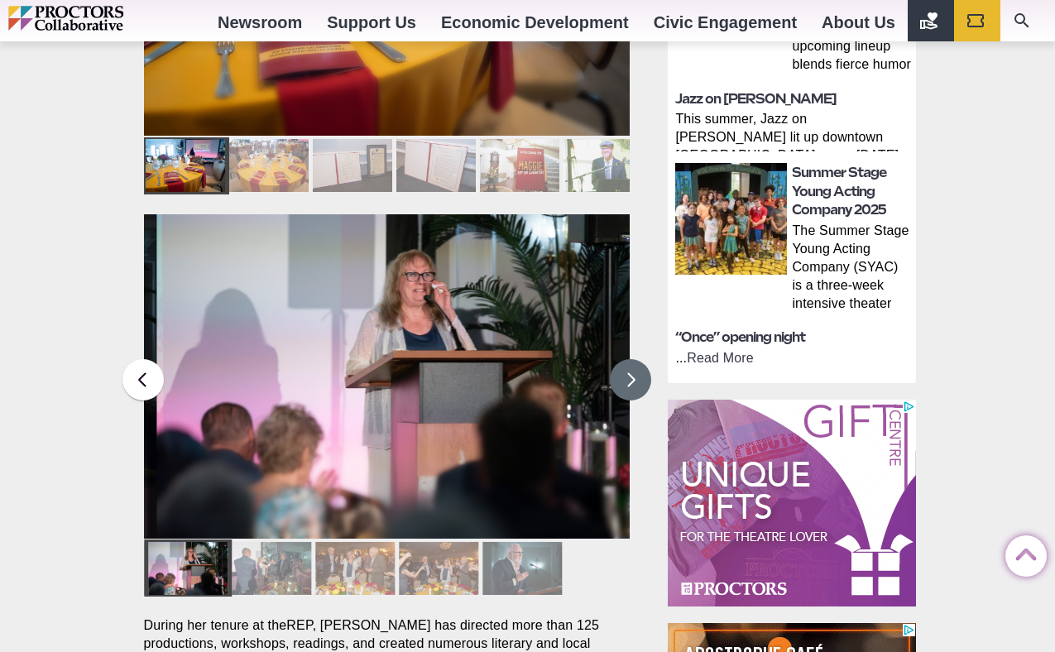
click at [632, 359] on button at bounding box center [630, 379] width 41 height 41
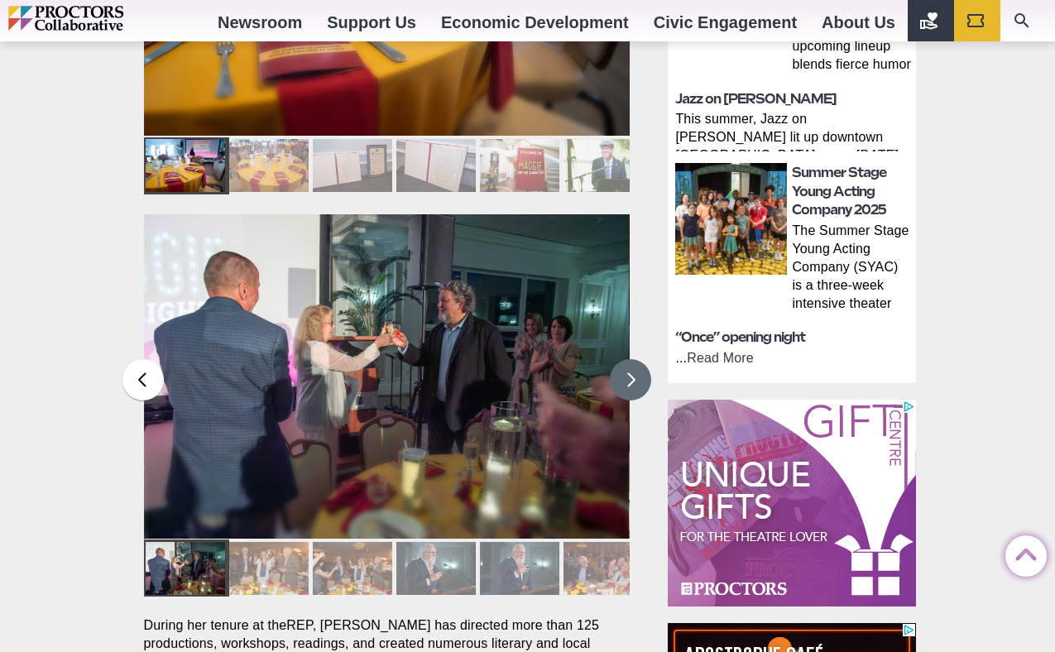
click at [632, 359] on button at bounding box center [630, 379] width 41 height 41
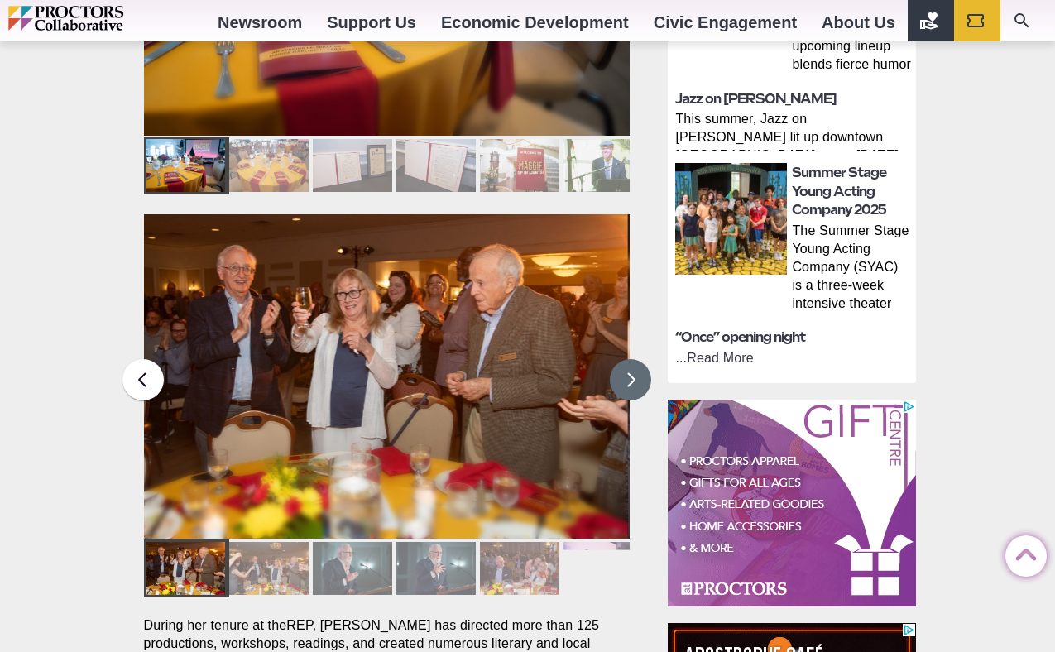
click at [632, 359] on button at bounding box center [630, 379] width 41 height 41
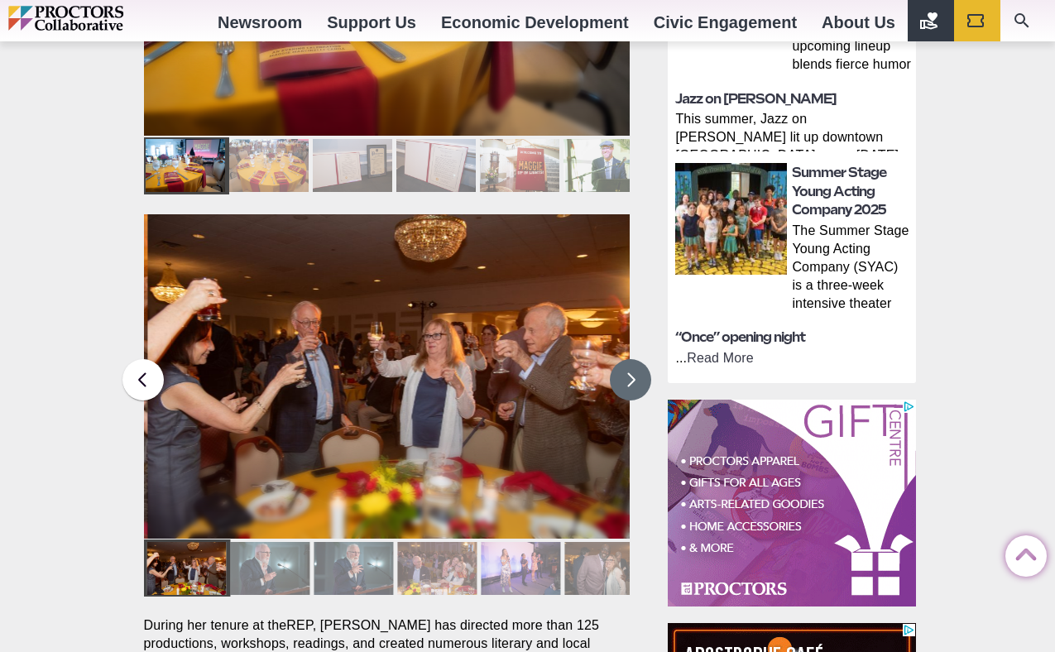
click at [632, 359] on button at bounding box center [630, 379] width 41 height 41
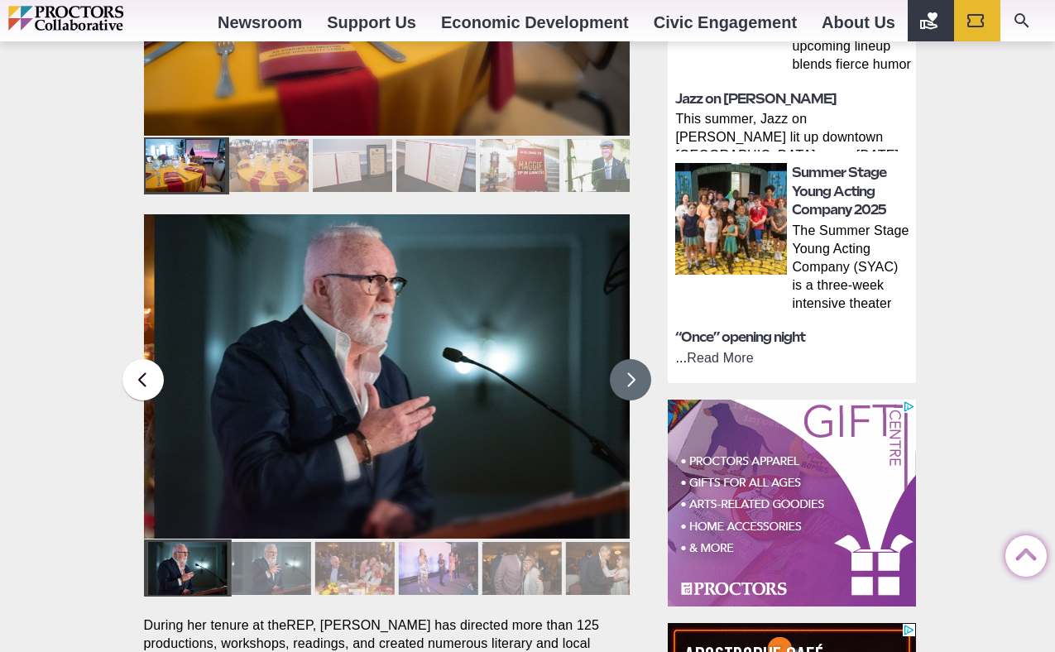
click at [632, 359] on button at bounding box center [630, 379] width 41 height 41
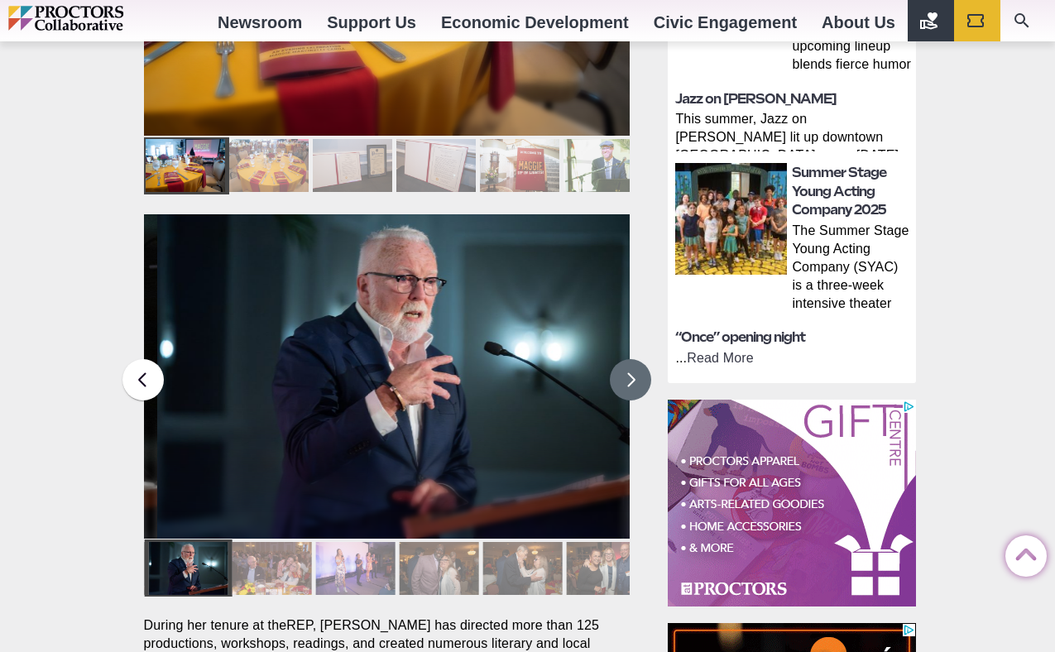
click at [632, 359] on button at bounding box center [630, 379] width 41 height 41
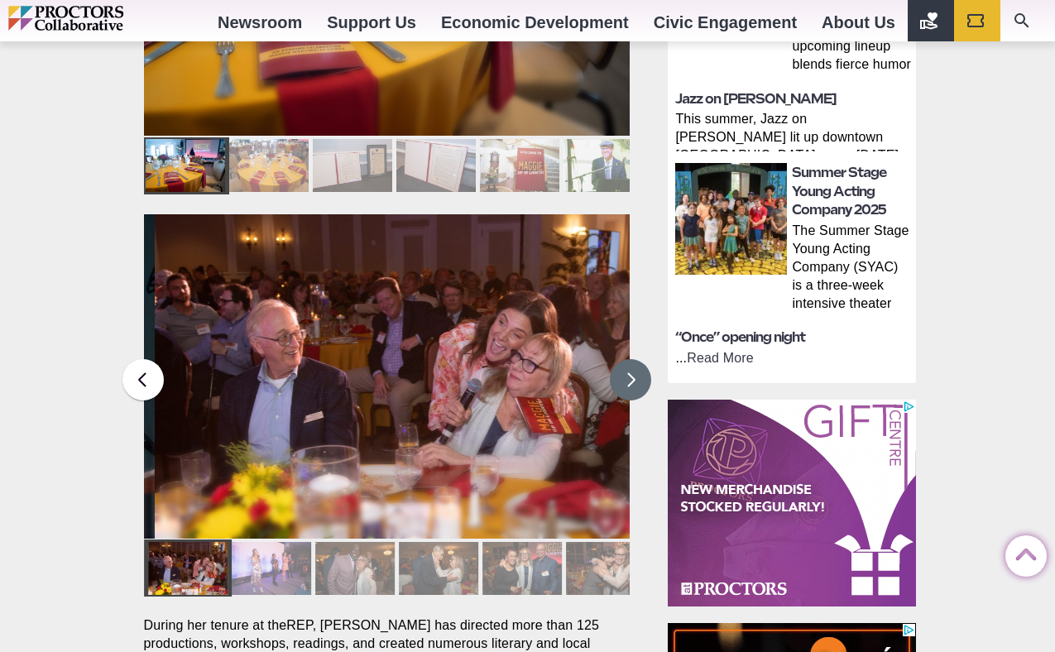
click at [632, 359] on button at bounding box center [630, 379] width 41 height 41
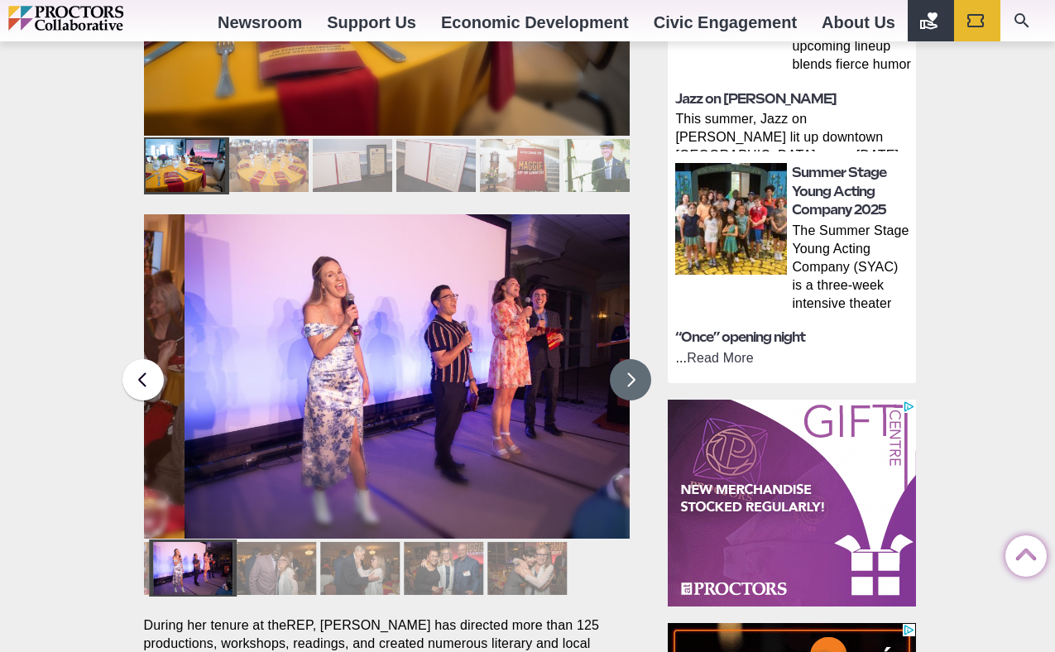
click at [632, 359] on button at bounding box center [630, 379] width 41 height 41
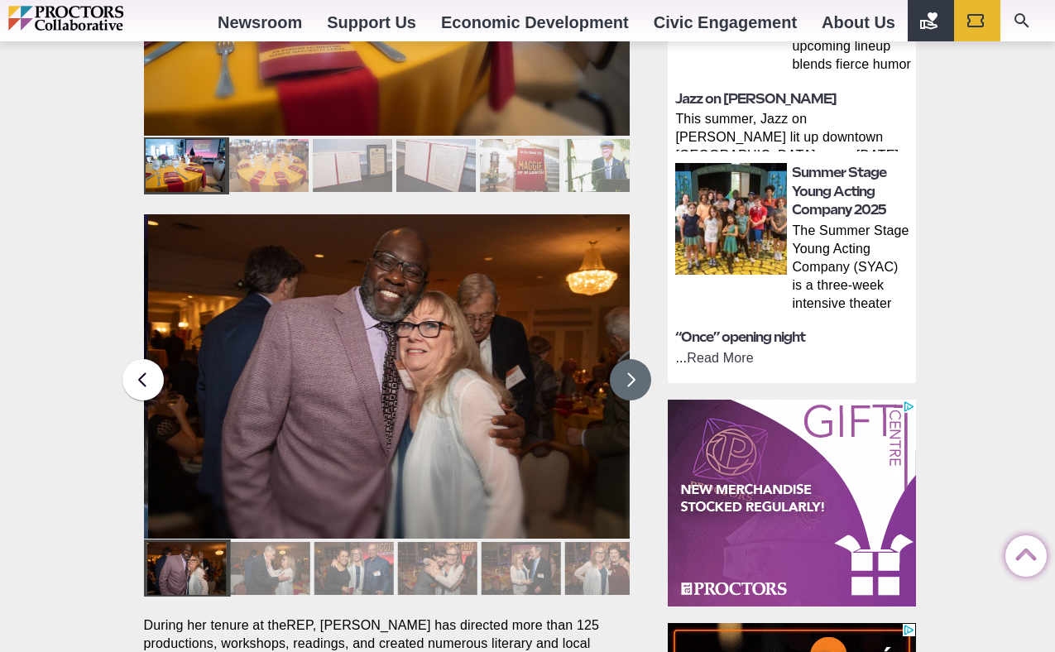
click at [632, 359] on button at bounding box center [630, 379] width 41 height 41
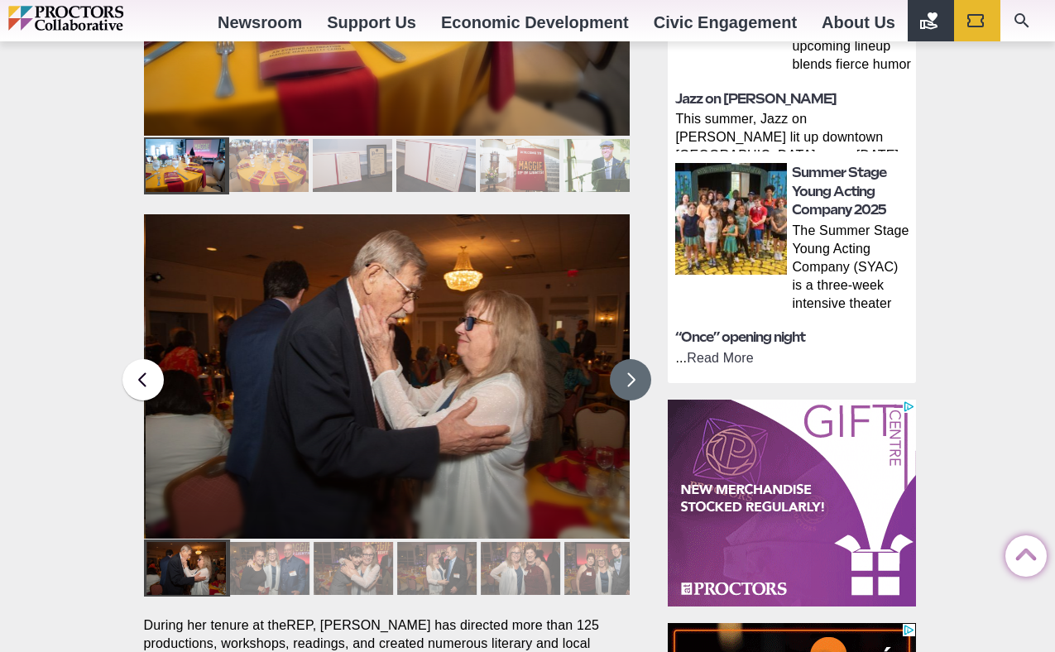
click at [632, 359] on button at bounding box center [630, 379] width 41 height 41
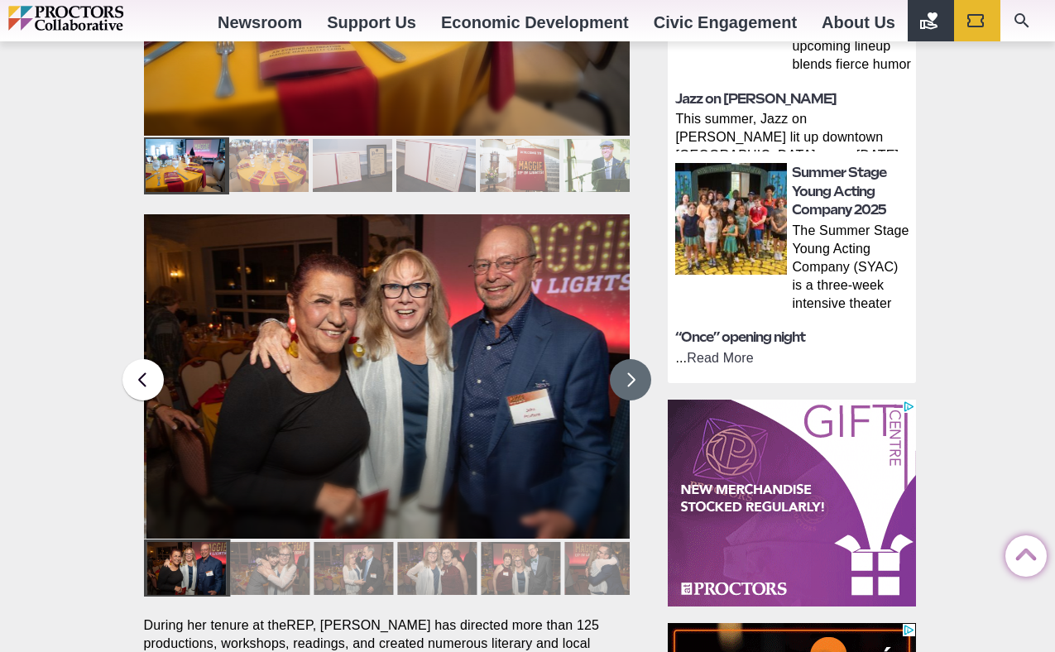
click at [632, 359] on button at bounding box center [630, 379] width 41 height 41
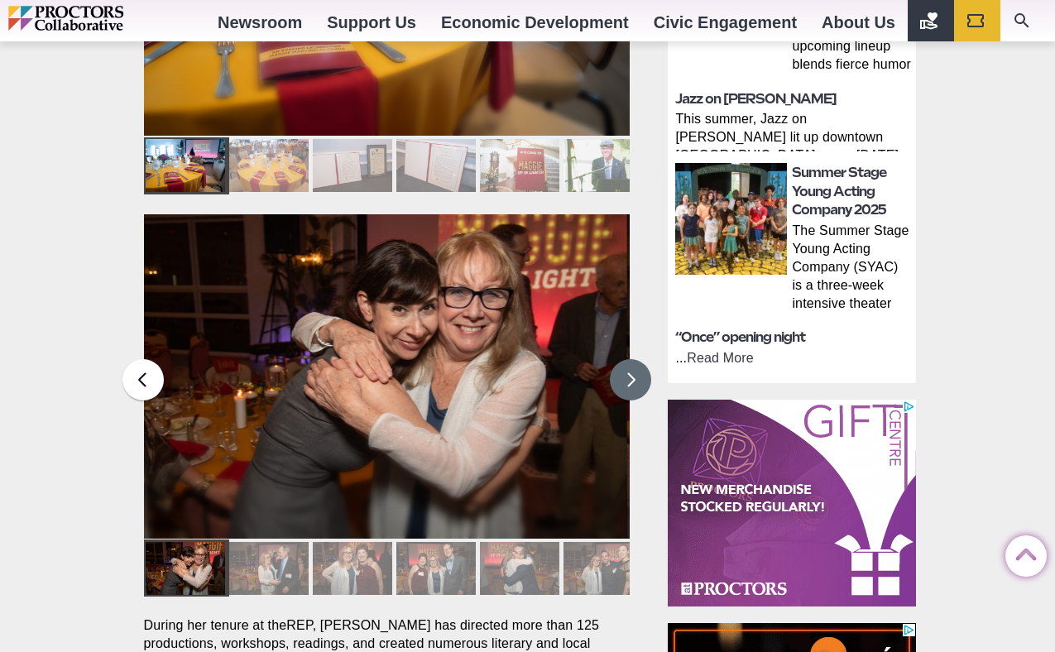
click at [632, 359] on button at bounding box center [630, 379] width 41 height 41
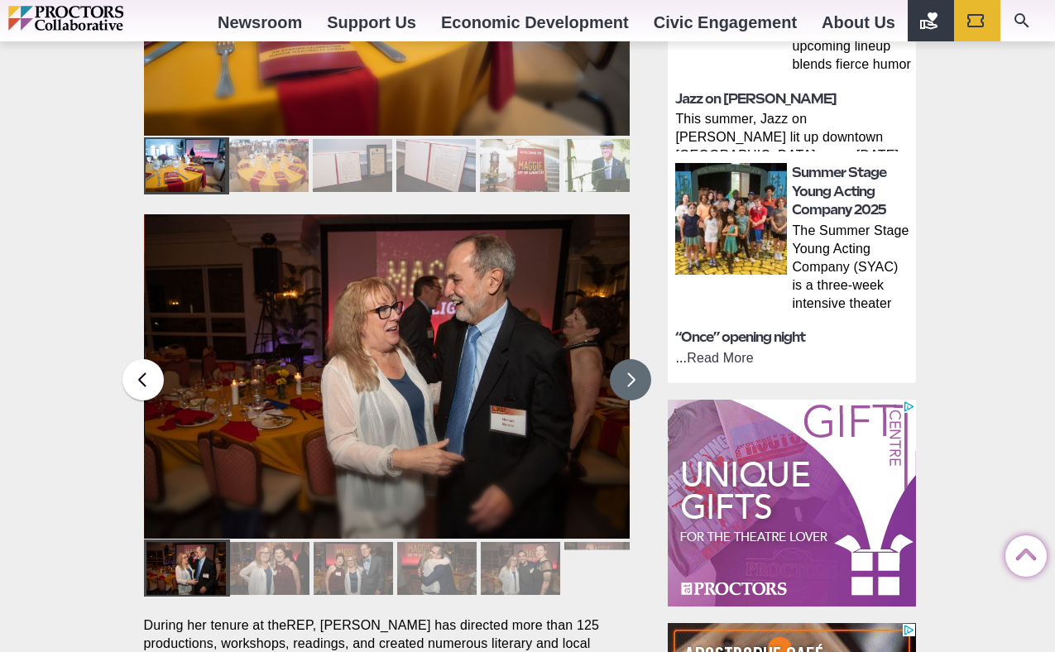
click at [632, 359] on button at bounding box center [630, 379] width 41 height 41
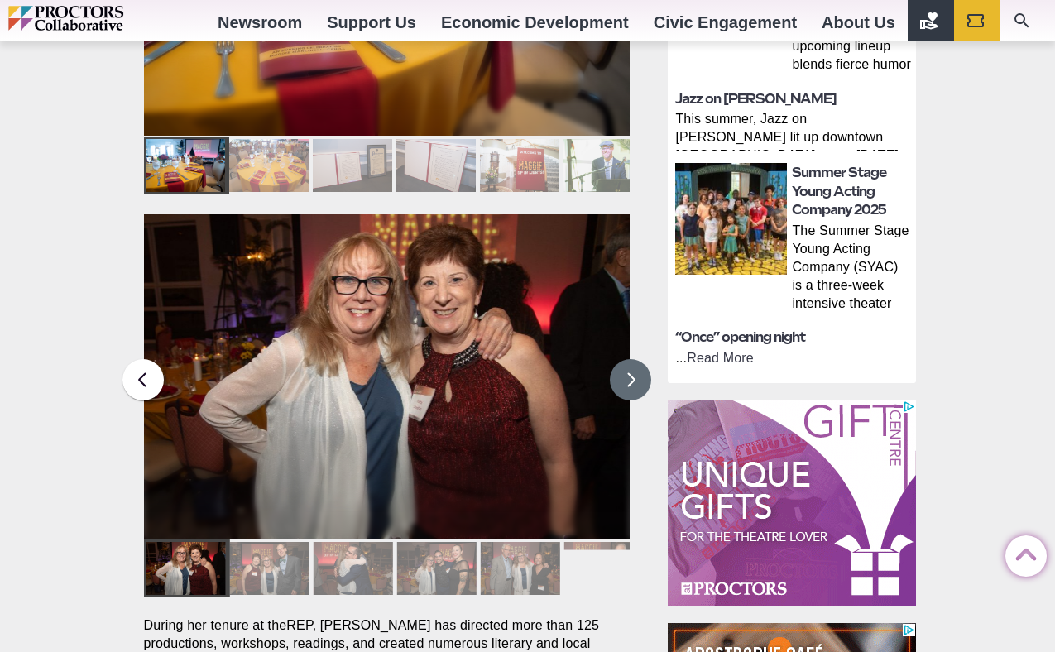
click at [632, 359] on button at bounding box center [630, 379] width 41 height 41
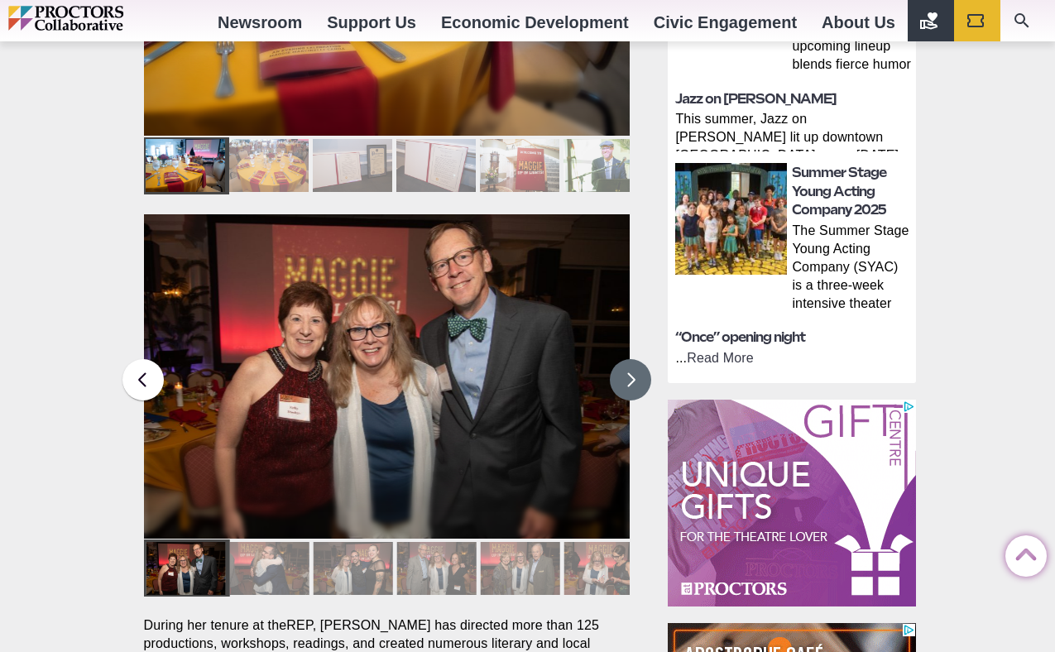
click at [632, 359] on button at bounding box center [630, 379] width 41 height 41
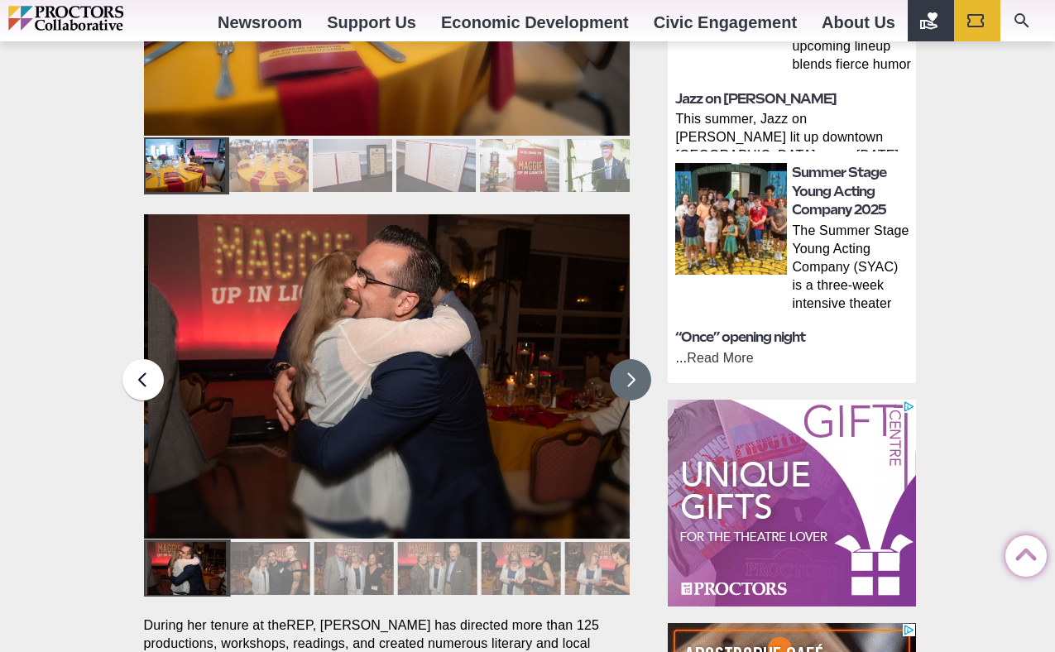
click at [632, 359] on button at bounding box center [630, 379] width 41 height 41
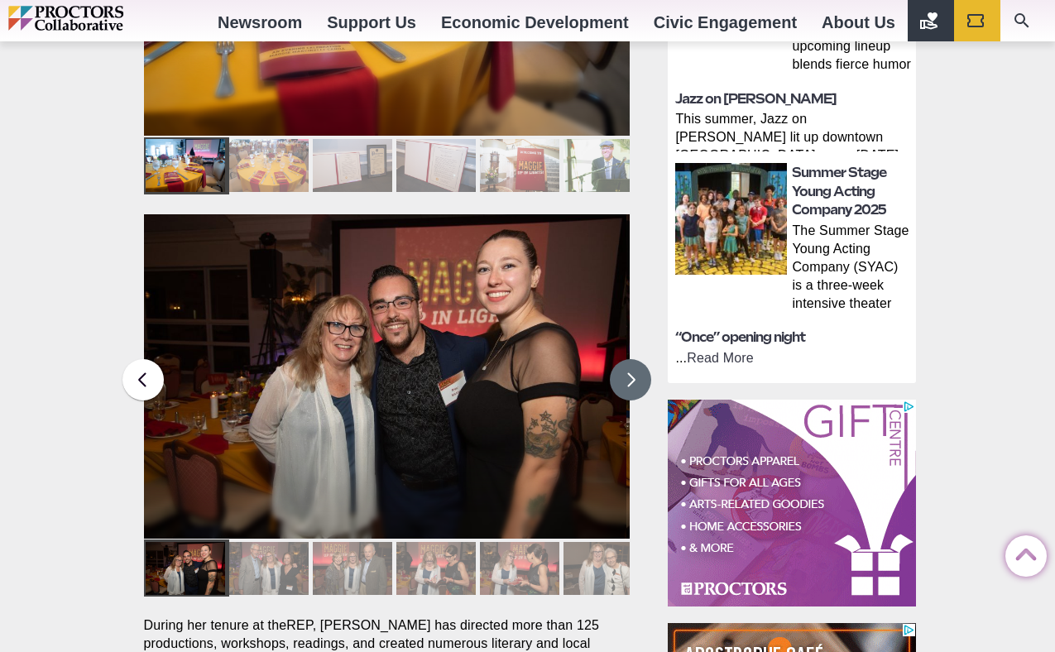
click at [632, 359] on button at bounding box center [630, 379] width 41 height 41
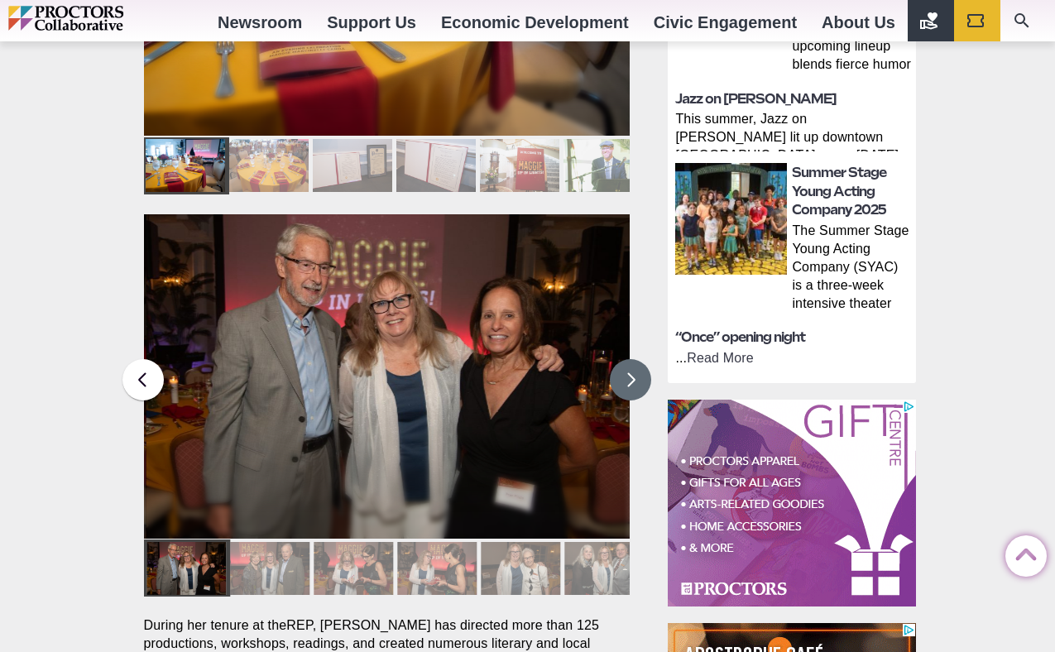
click at [632, 359] on button at bounding box center [630, 379] width 41 height 41
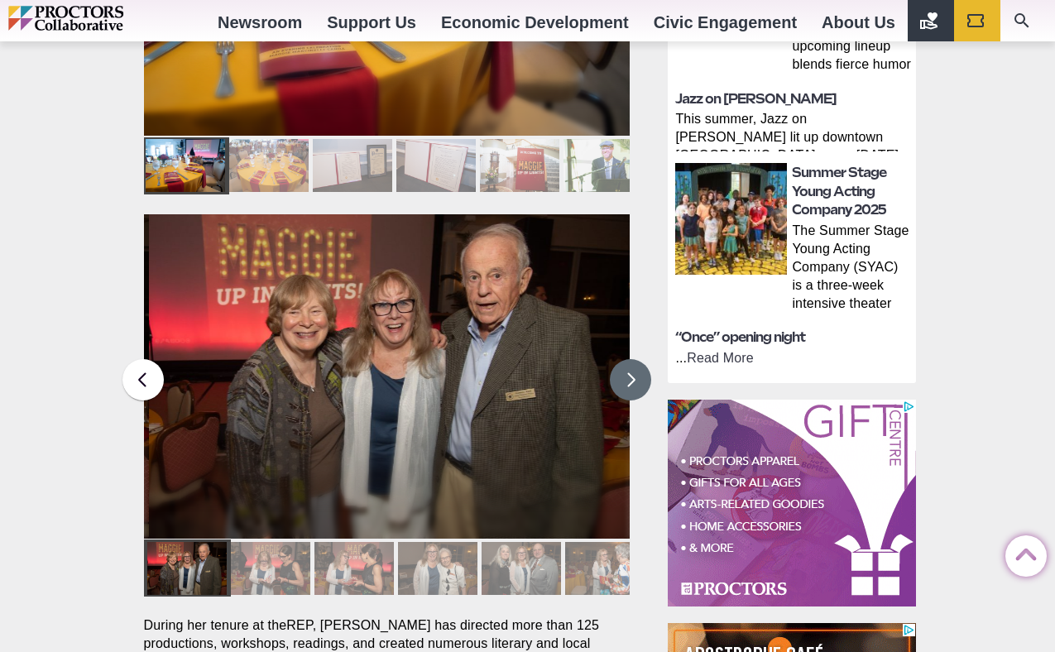
click at [632, 359] on button at bounding box center [630, 379] width 41 height 41
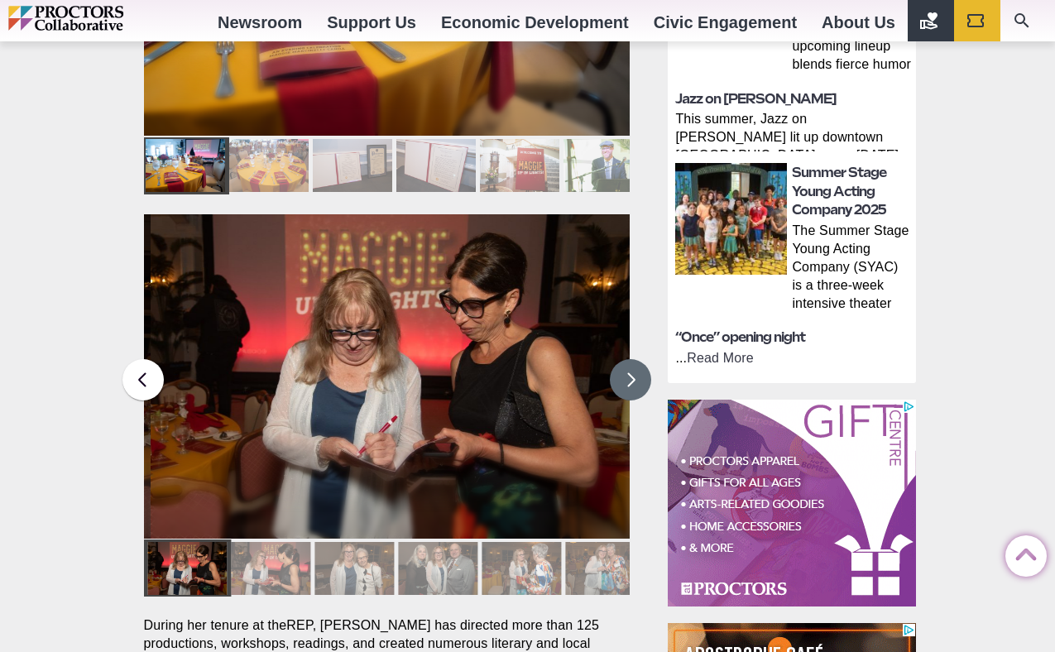
click at [632, 359] on button at bounding box center [630, 379] width 41 height 41
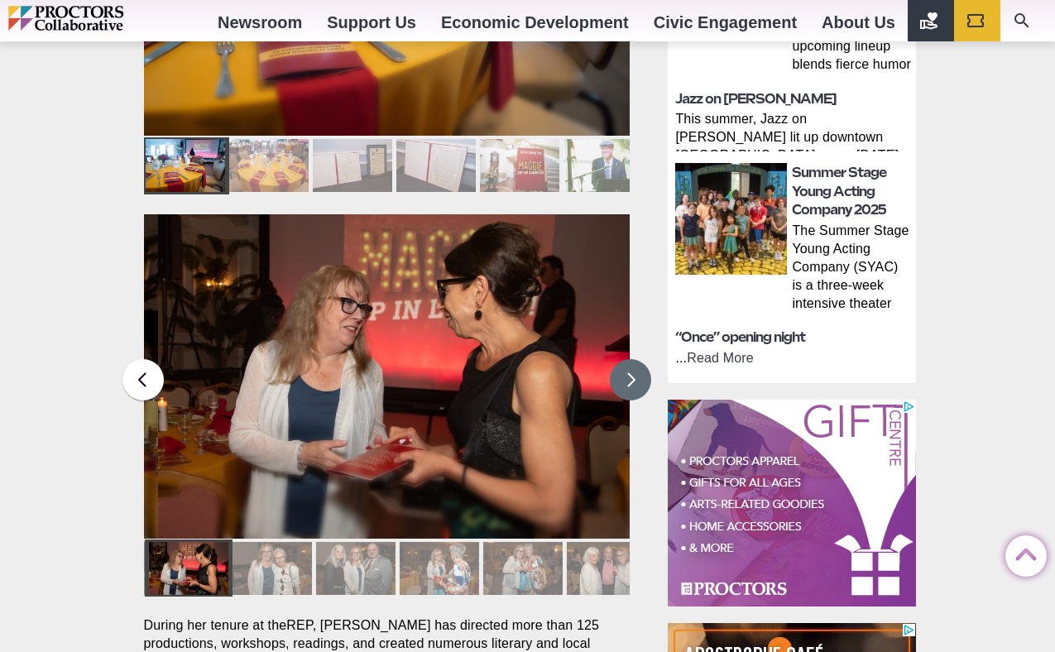
click at [632, 359] on button at bounding box center [630, 379] width 41 height 41
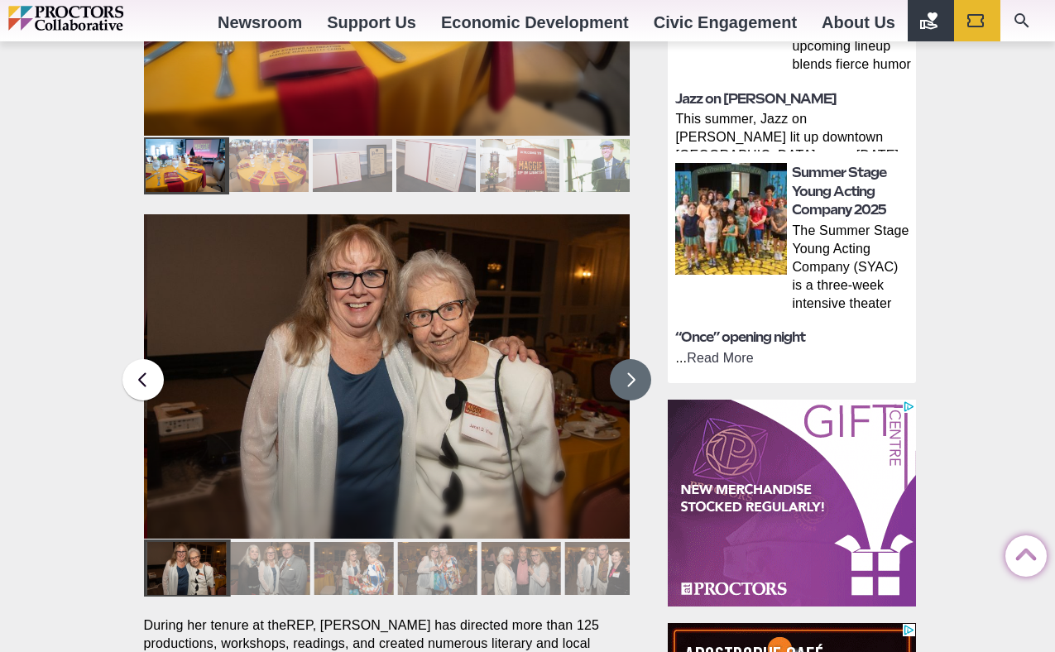
click at [632, 359] on button at bounding box center [630, 379] width 41 height 41
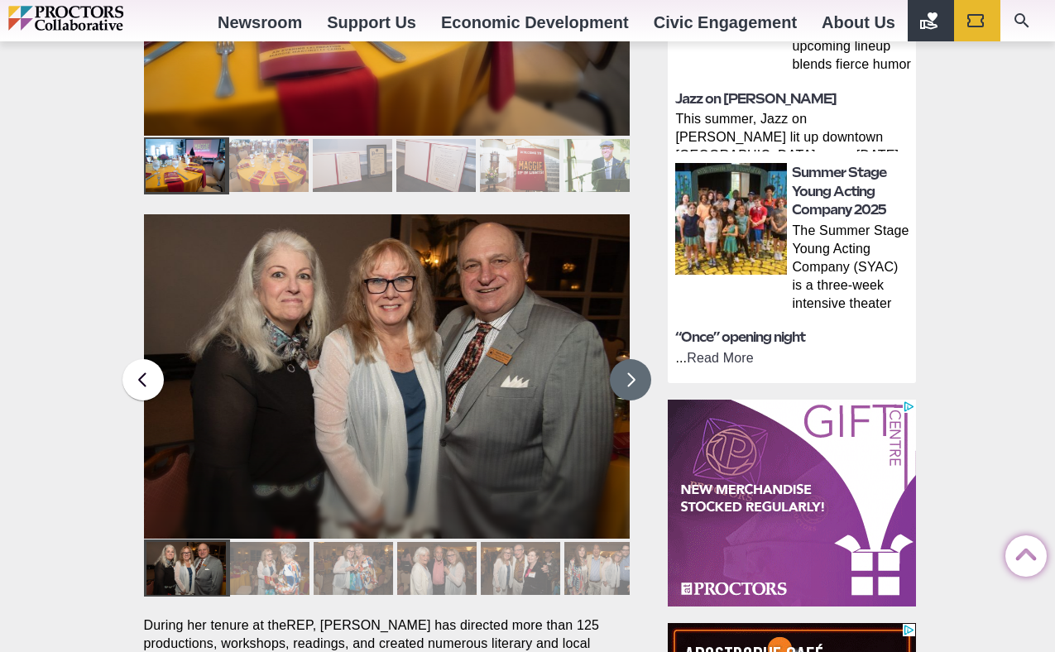
click at [632, 359] on button at bounding box center [630, 379] width 41 height 41
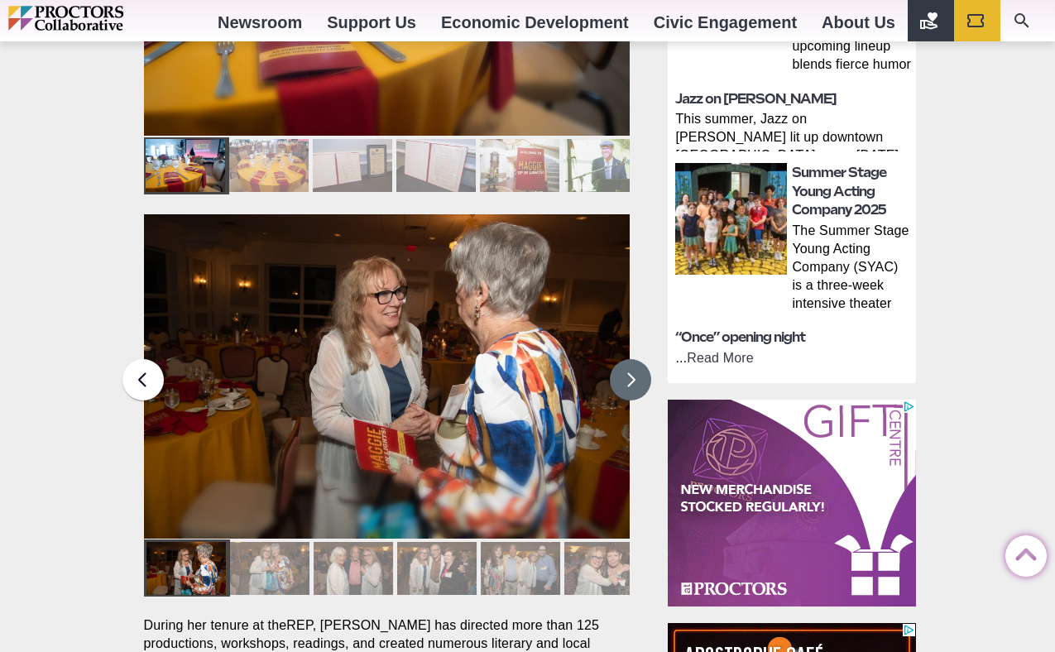
click at [632, 359] on button at bounding box center [630, 379] width 41 height 41
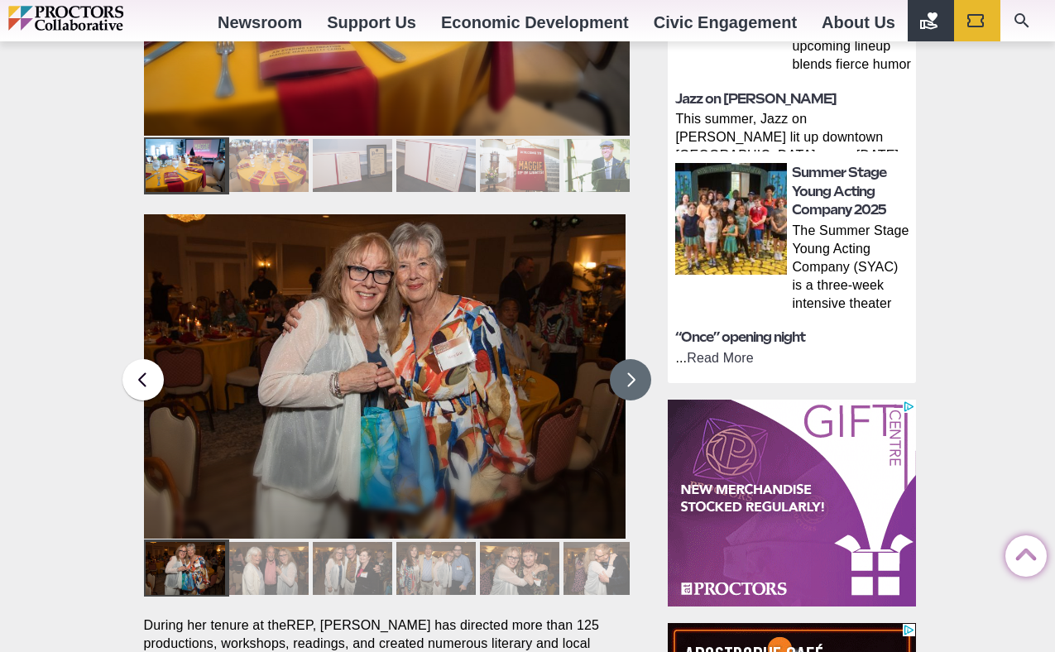
click at [632, 359] on button at bounding box center [630, 379] width 41 height 41
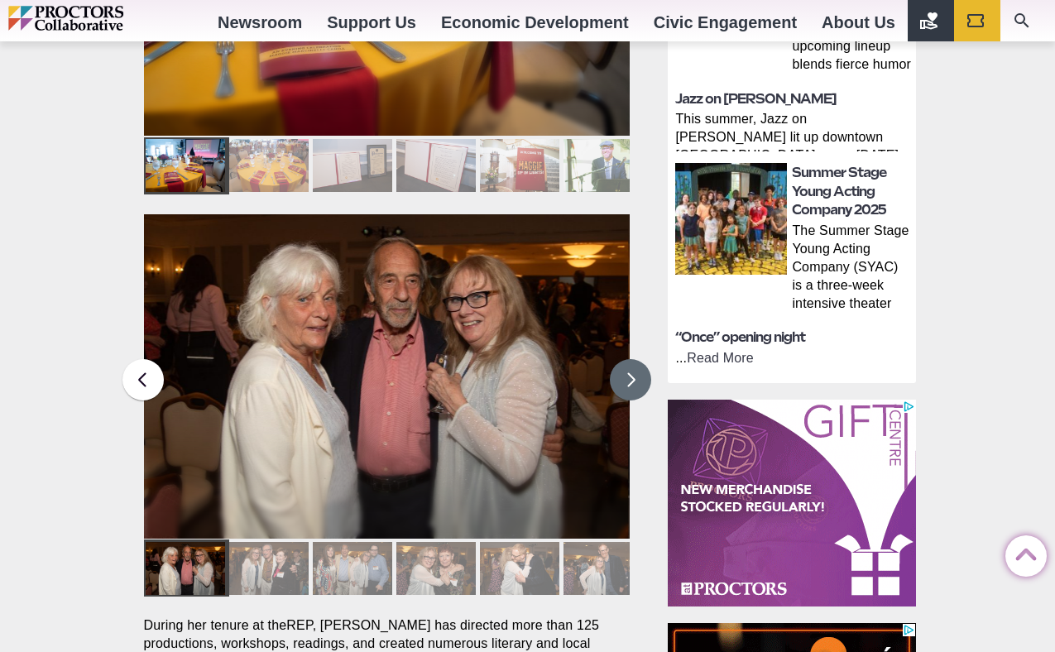
click at [632, 359] on button at bounding box center [630, 379] width 41 height 41
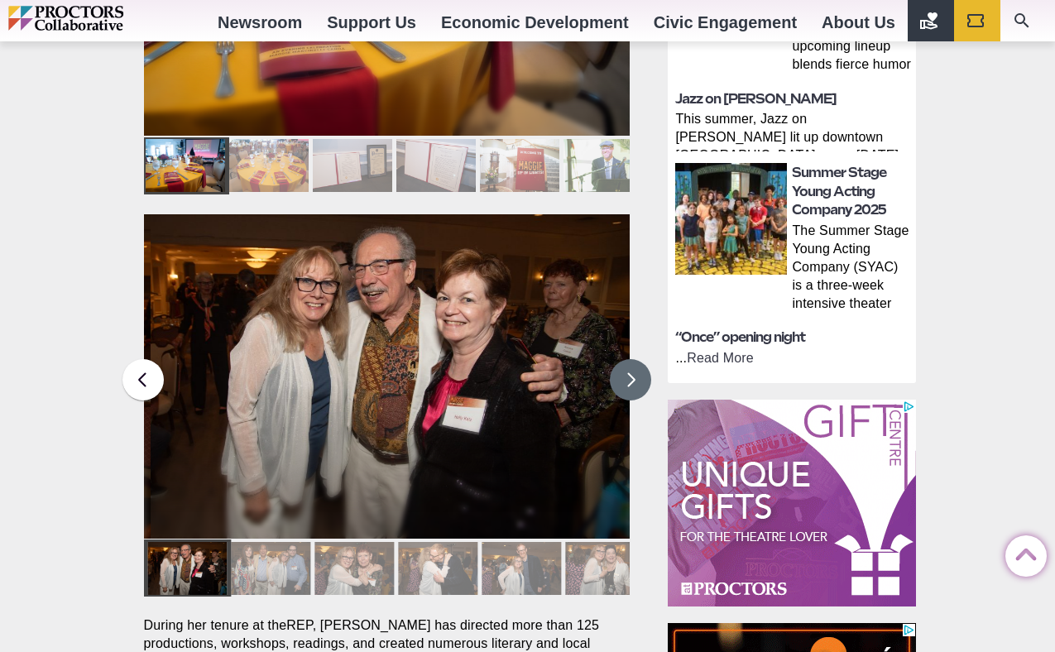
click at [632, 359] on button at bounding box center [630, 379] width 41 height 41
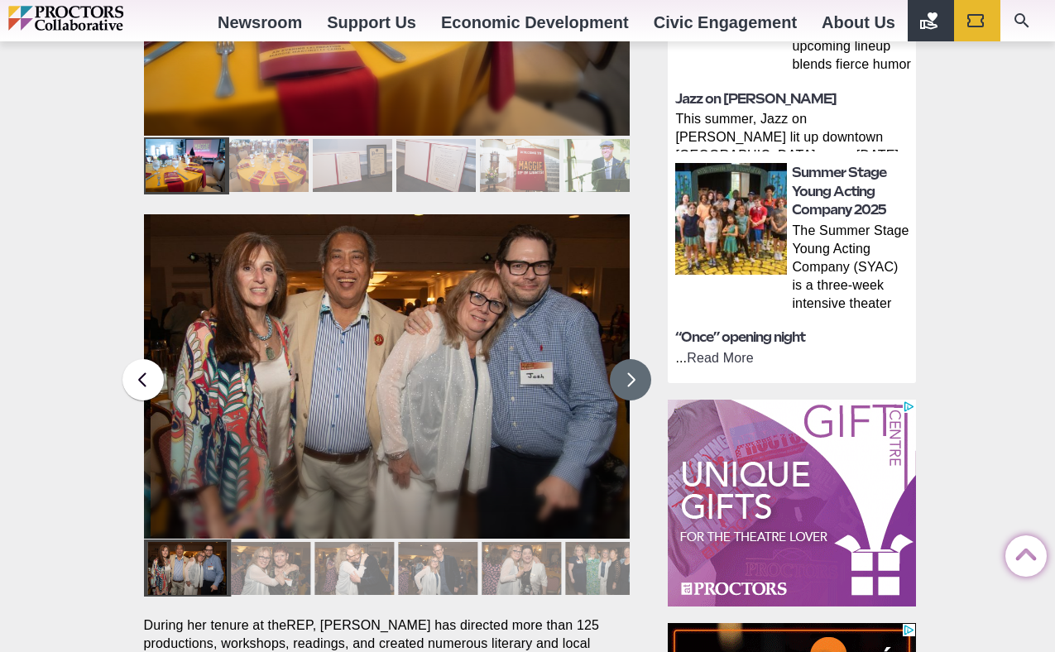
click at [632, 359] on button at bounding box center [630, 379] width 41 height 41
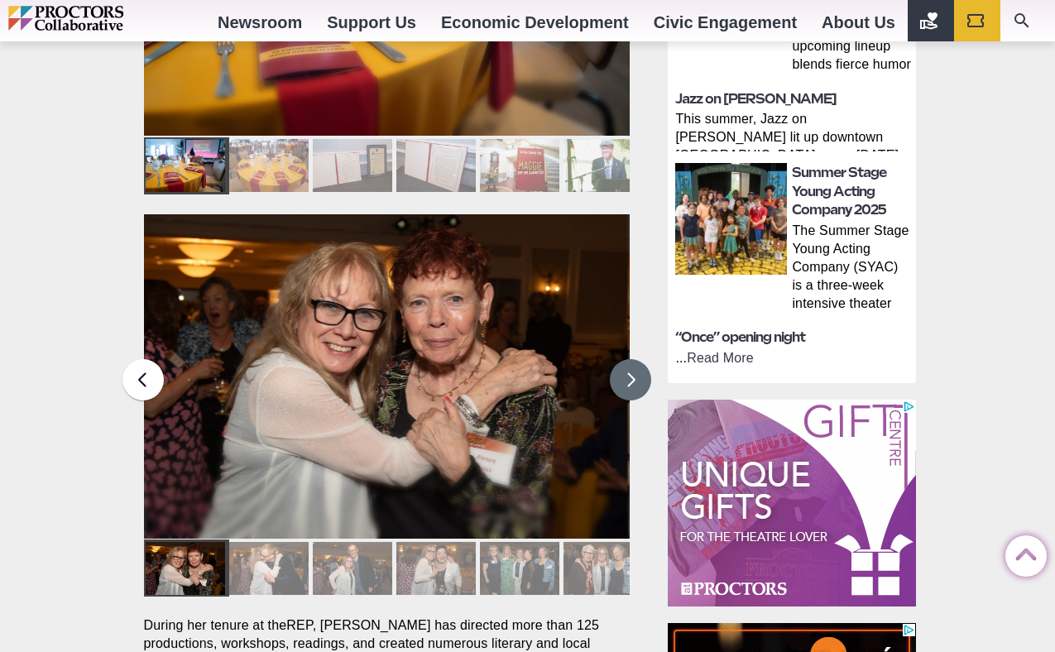
click at [632, 359] on button at bounding box center [630, 379] width 41 height 41
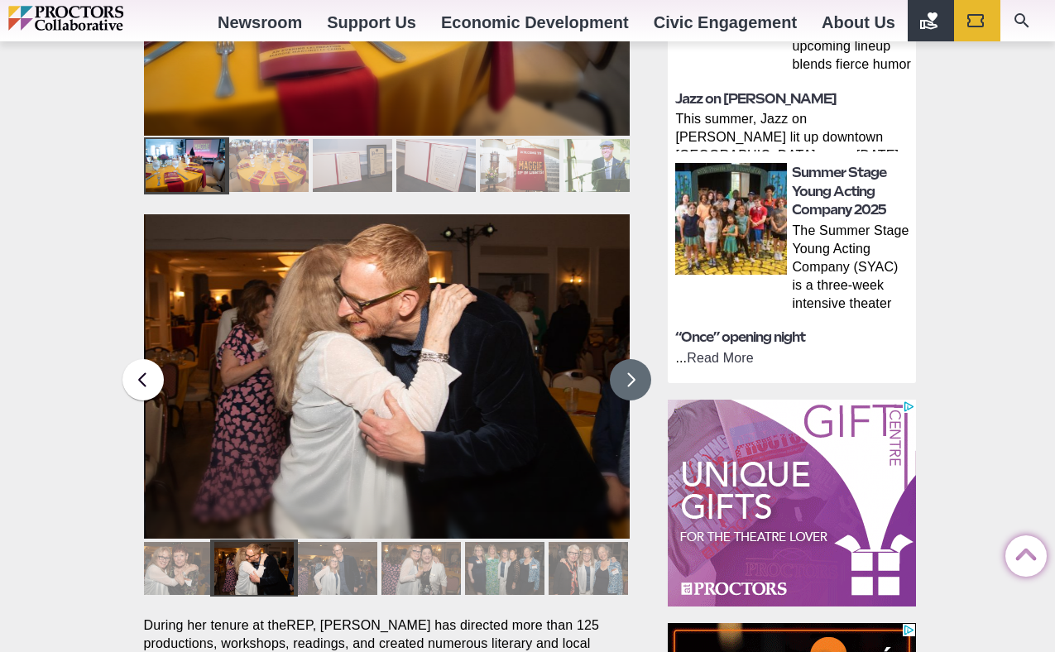
click at [632, 359] on button at bounding box center [630, 379] width 41 height 41
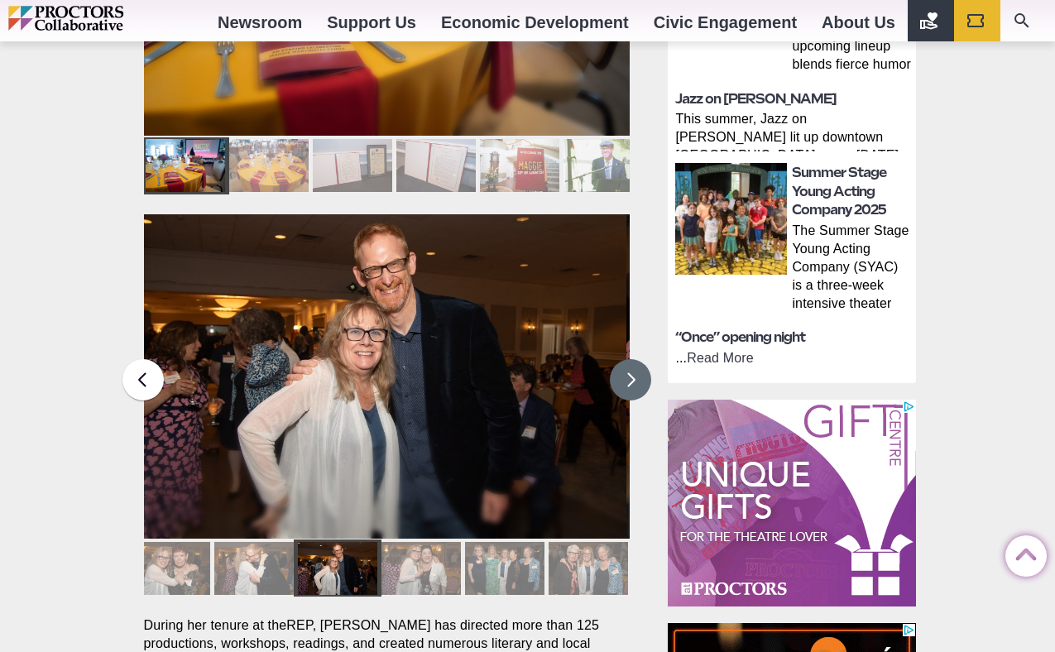
click at [632, 359] on button at bounding box center [630, 379] width 41 height 41
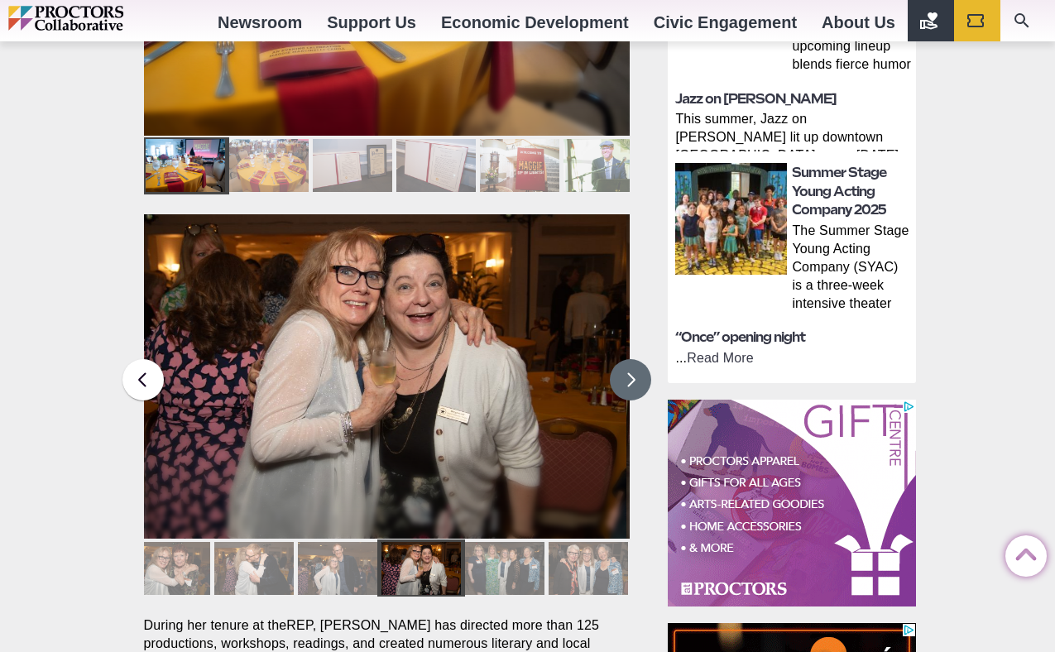
click at [632, 359] on button at bounding box center [630, 379] width 41 height 41
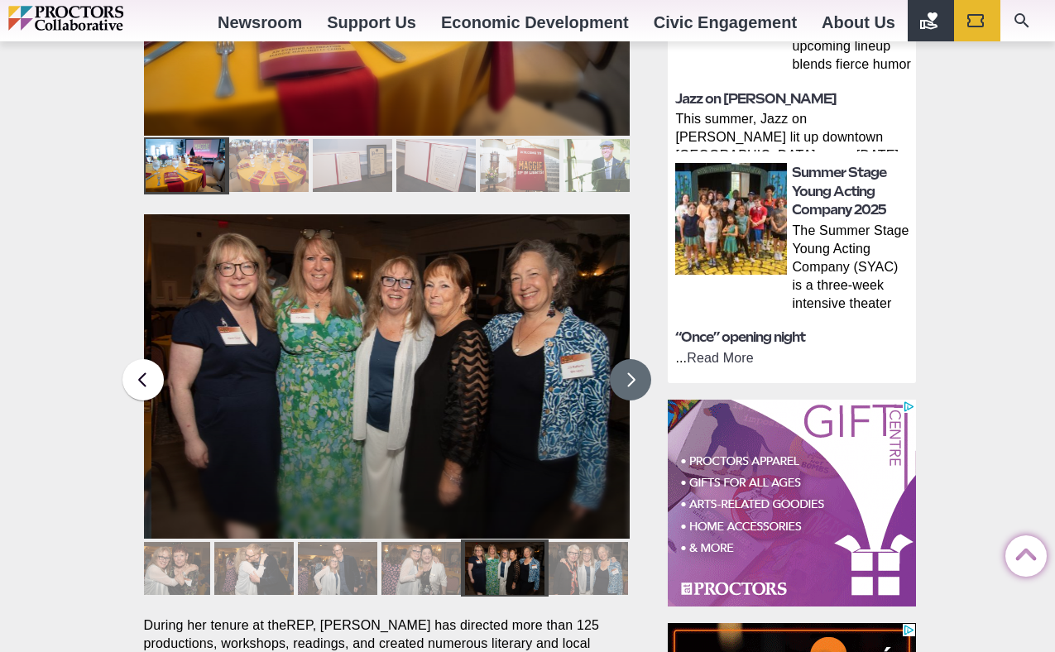
click at [632, 359] on button at bounding box center [630, 379] width 41 height 41
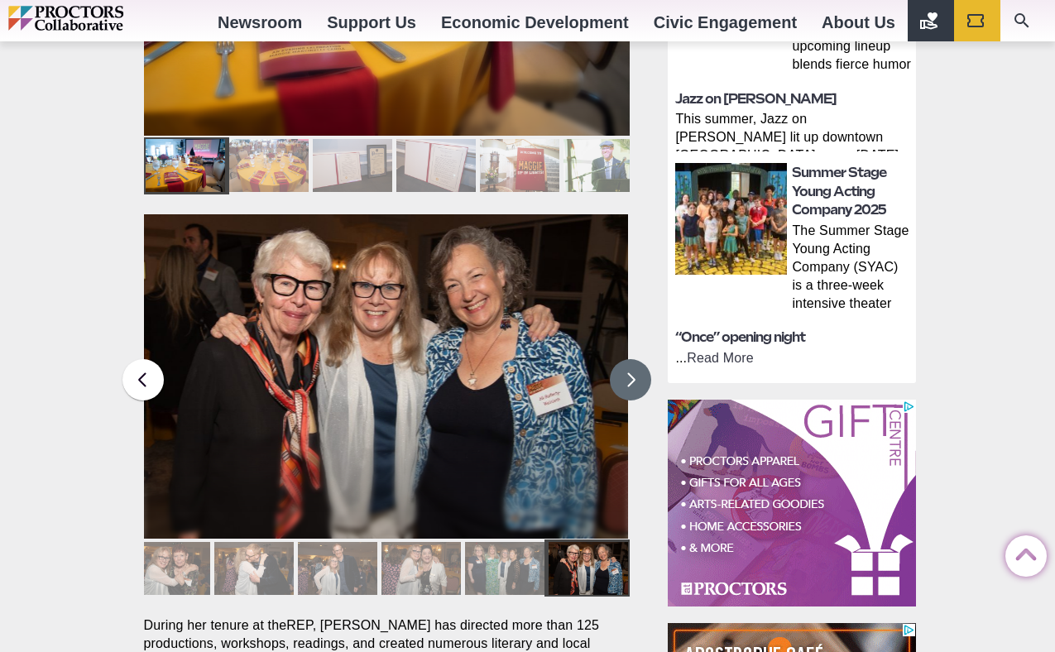
click at [632, 359] on button at bounding box center [630, 379] width 41 height 41
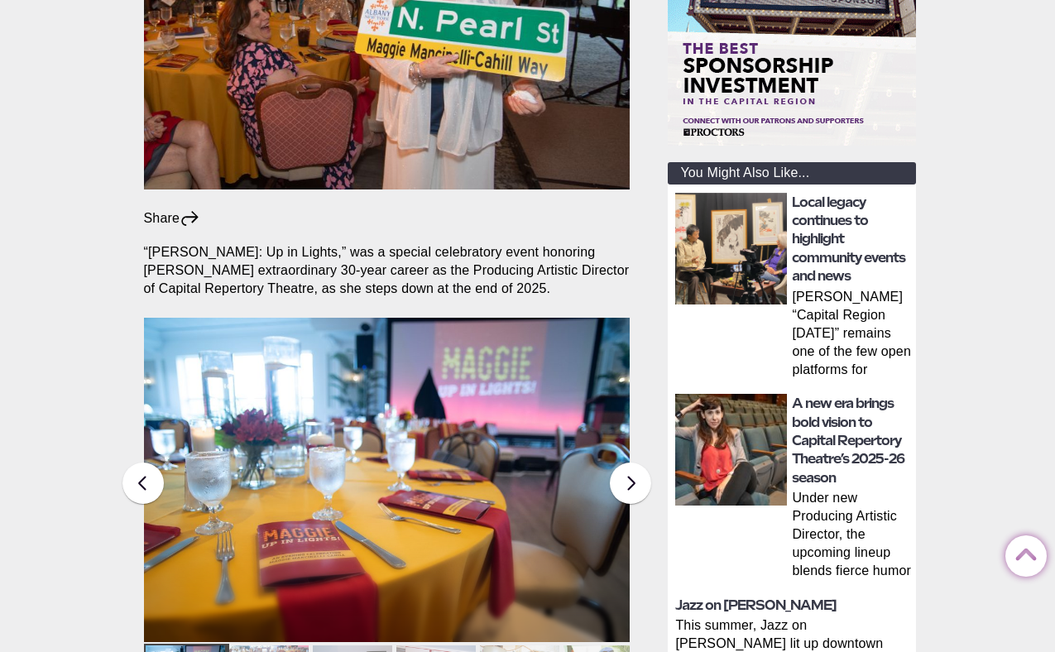
scroll to position [0, 0]
